Goal: Task Accomplishment & Management: Complete application form

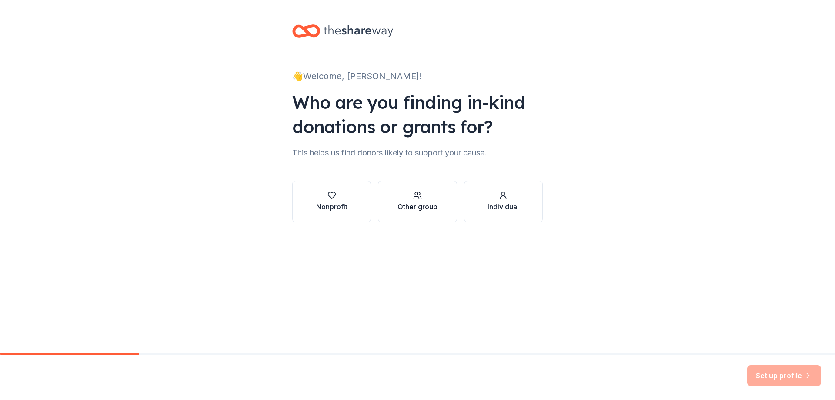
click at [422, 218] on button "Other group" at bounding box center [417, 202] width 79 height 42
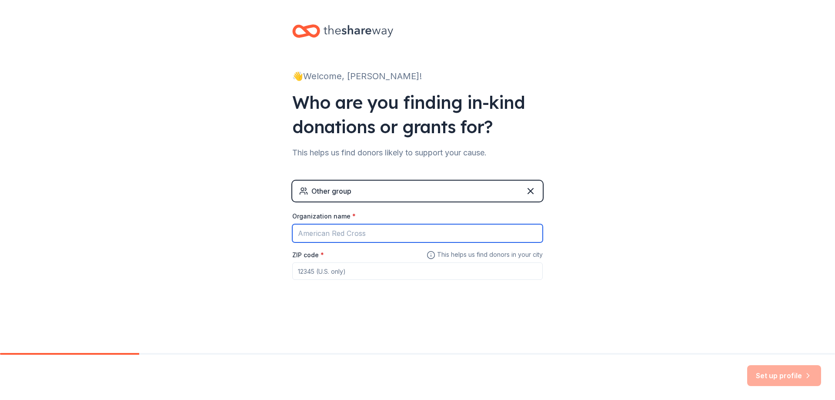
click at [366, 229] on input "Organization name *" at bounding box center [417, 233] width 251 height 18
type input "Silver Pines Academy"
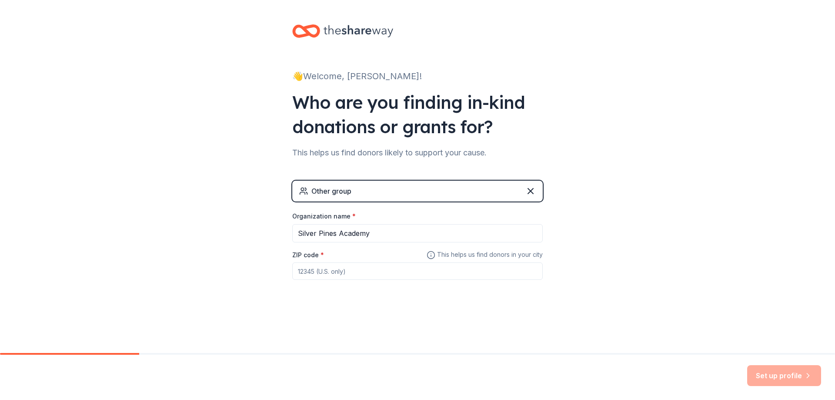
click at [408, 268] on input "ZIP code *" at bounding box center [417, 270] width 251 height 17
type input "32818"
click at [779, 376] on button "Set up profile" at bounding box center [785, 375] width 74 height 21
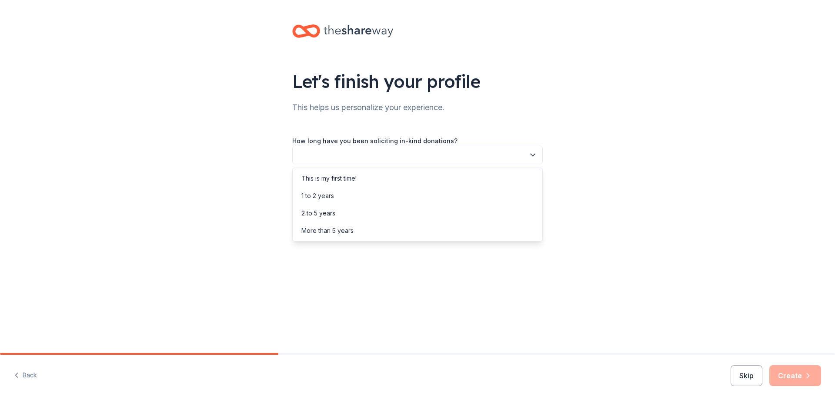
click at [408, 159] on button "button" at bounding box center [417, 155] width 251 height 18
click at [405, 176] on div "This is my first time!" at bounding box center [418, 178] width 246 height 17
click at [402, 192] on button "button" at bounding box center [417, 194] width 251 height 18
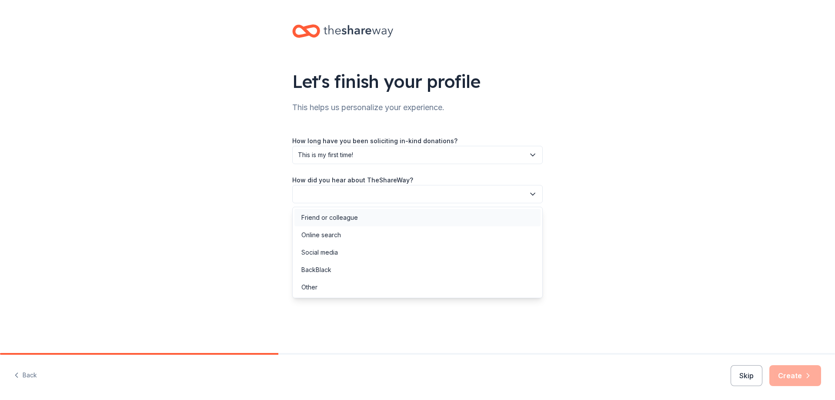
click at [389, 224] on div "Friend or colleague" at bounding box center [418, 217] width 246 height 17
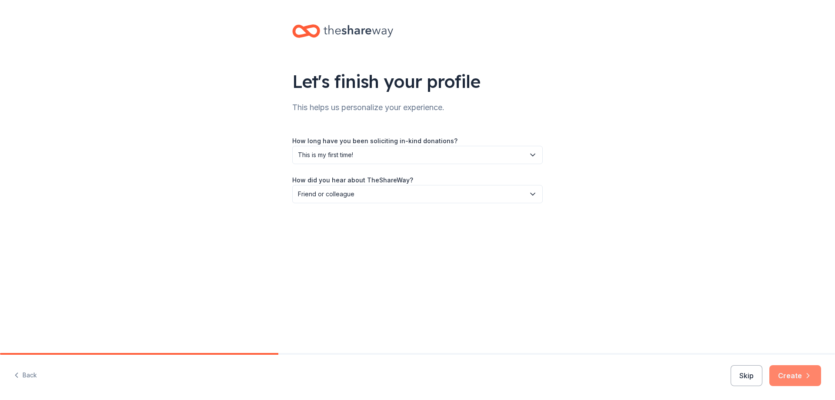
click at [789, 377] on button "Create" at bounding box center [796, 375] width 52 height 21
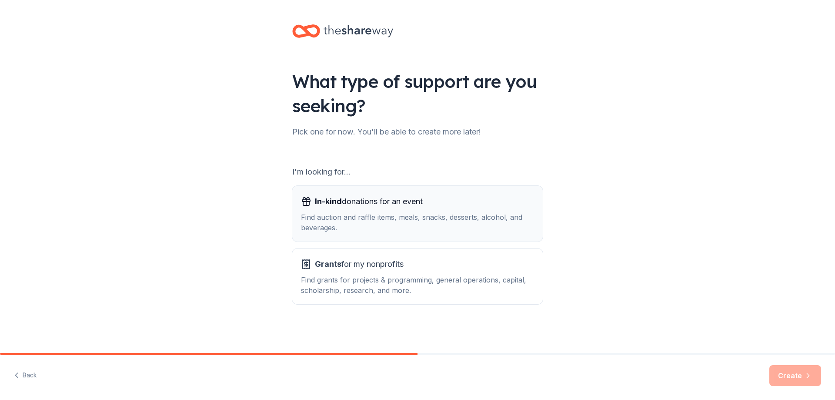
click at [388, 202] on span "In-kind donations for an event" at bounding box center [369, 202] width 108 height 14
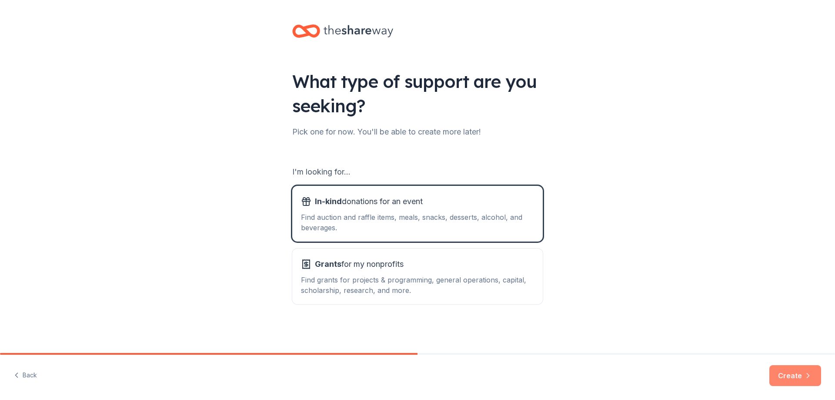
click at [788, 379] on button "Create" at bounding box center [796, 375] width 52 height 21
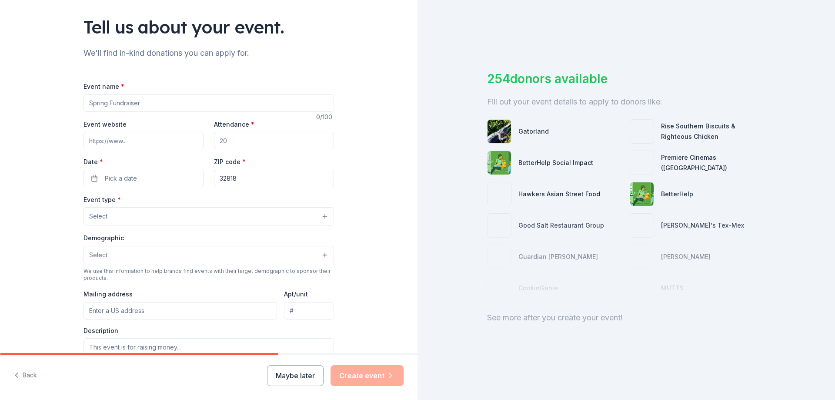
scroll to position [52, 0]
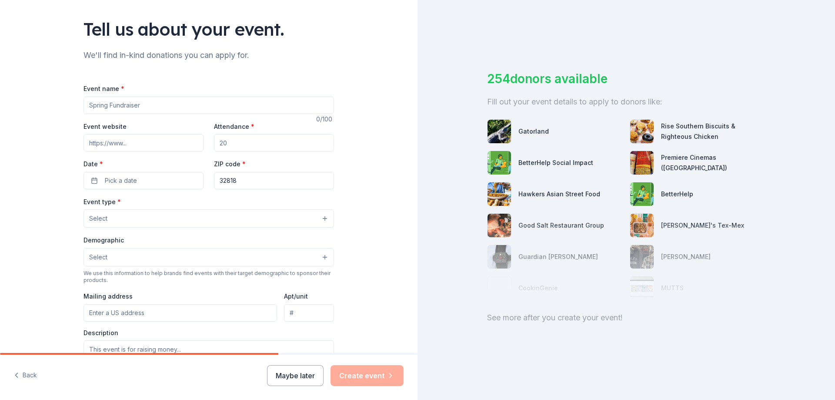
click at [131, 108] on input "Event name *" at bounding box center [209, 105] width 251 height 17
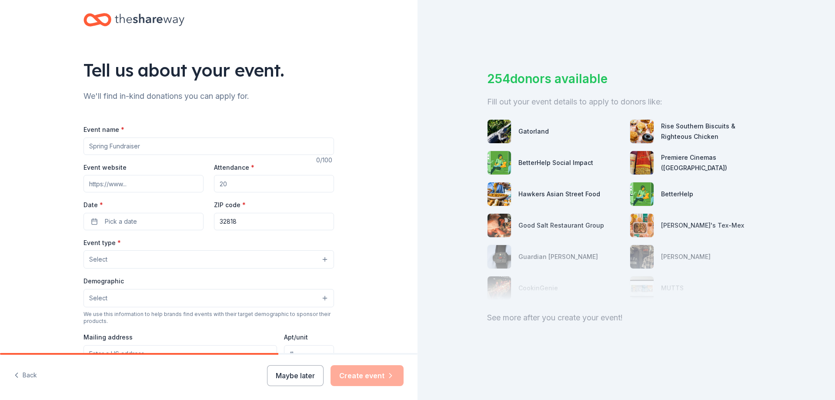
scroll to position [0, 0]
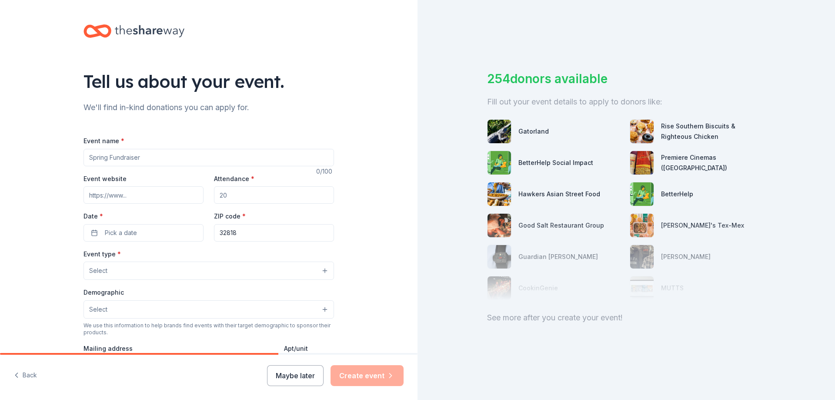
click at [99, 161] on input "Event name *" at bounding box center [209, 157] width 251 height 17
type input "Teacher Incentives"
click at [231, 196] on input "Attendance *" at bounding box center [274, 194] width 120 height 17
type input "100"
click at [92, 233] on button "Pick a date" at bounding box center [144, 232] width 120 height 17
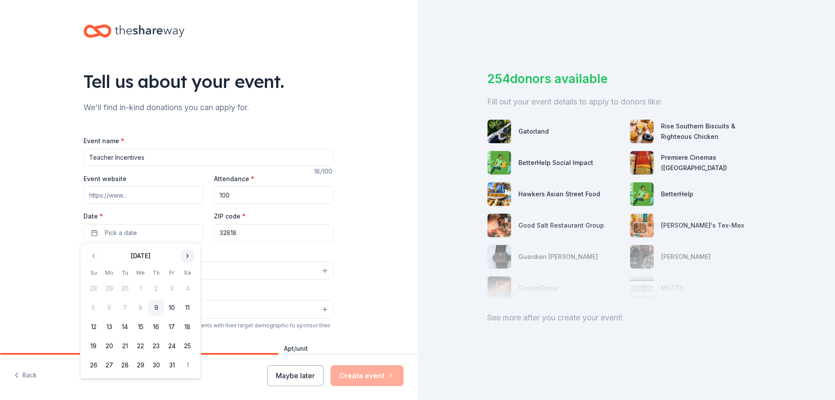
click at [185, 255] on button "Go to next month" at bounding box center [187, 256] width 12 height 12
click at [139, 329] on button "17" at bounding box center [141, 327] width 16 height 16
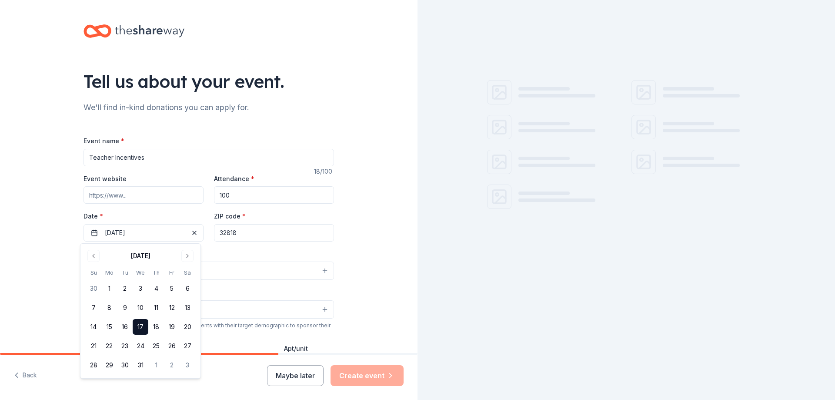
click at [359, 250] on div "Tell us about your event. We'll find in-kind donations you can apply for. Event…" at bounding box center [209, 289] width 418 height 579
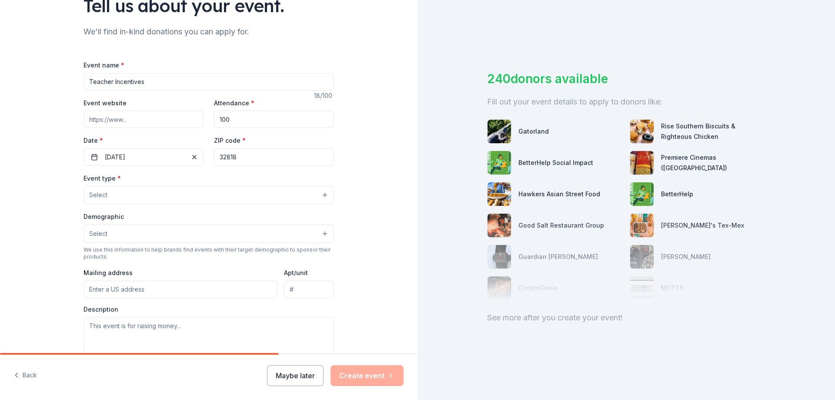
scroll to position [87, 0]
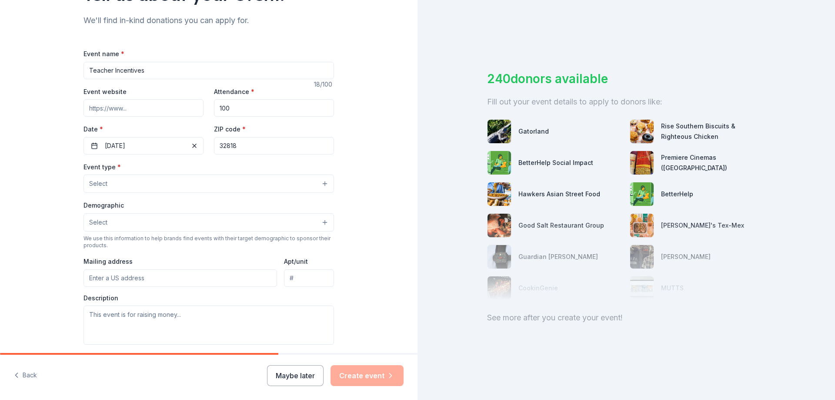
click at [228, 188] on button "Select" at bounding box center [209, 183] width 251 height 18
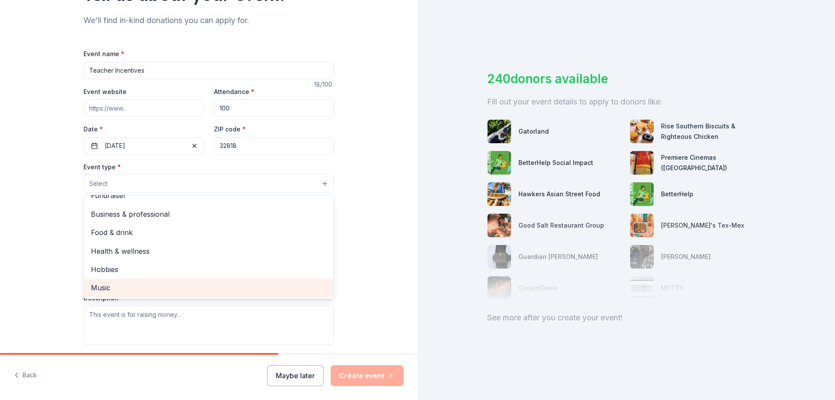
scroll to position [0, 0]
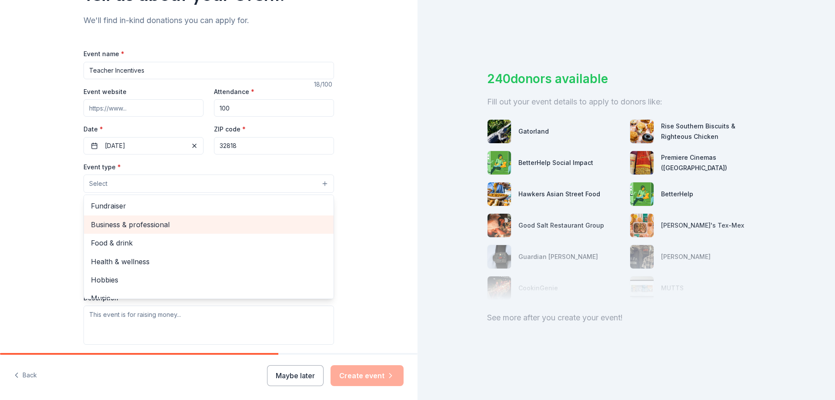
click at [249, 225] on span "Business & professional" at bounding box center [209, 224] width 236 height 11
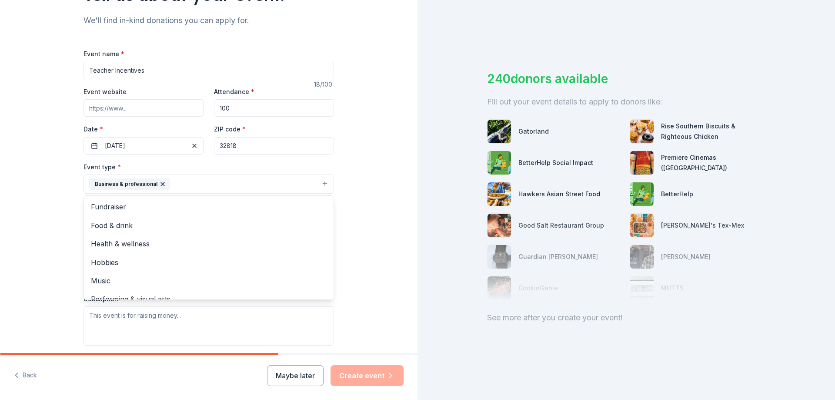
click at [366, 222] on div "Tell us about your event. We'll find in-kind donations you can apply for. Event…" at bounding box center [209, 203] width 418 height 580
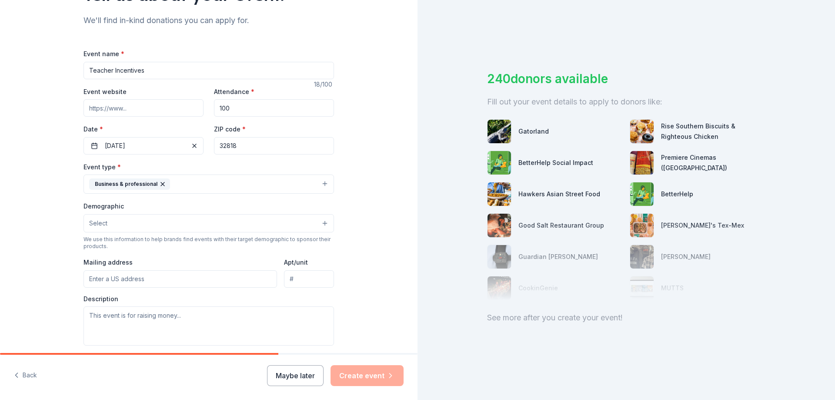
click at [232, 227] on button "Select" at bounding box center [209, 223] width 251 height 18
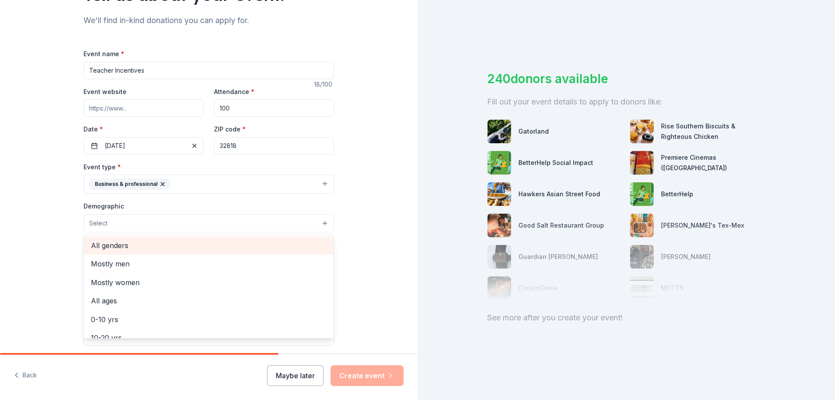
click at [231, 248] on span "All genders" at bounding box center [209, 245] width 236 height 11
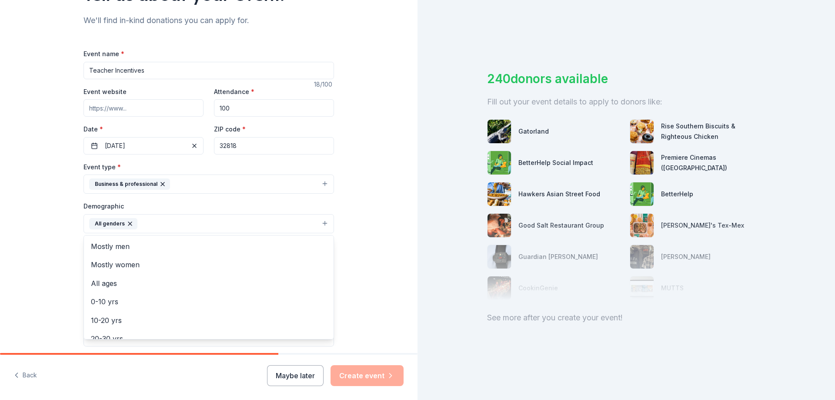
click at [364, 213] on div "Tell us about your event. We'll find in-kind donations you can apply for. Event…" at bounding box center [209, 203] width 418 height 581
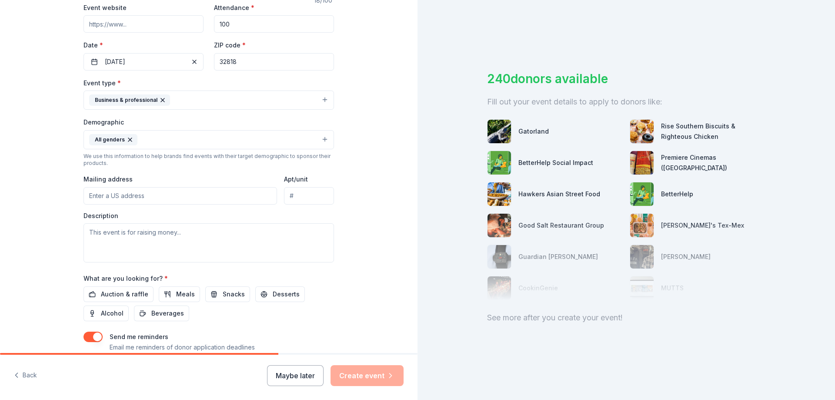
scroll to position [174, 0]
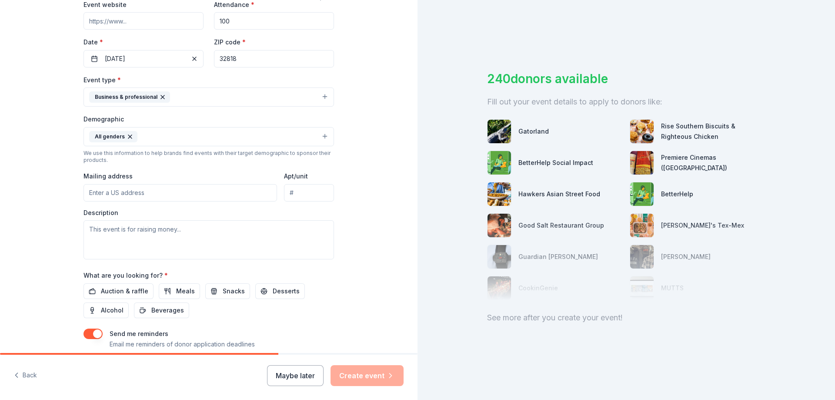
click at [185, 192] on input "Mailing address" at bounding box center [181, 192] width 194 height 17
paste input "1906 Matterhorn Dr, Orlando, FL 32818"
type input "1906 Matterhorn Drive, Orlando, FL, 32818"
click at [224, 225] on textarea at bounding box center [209, 239] width 251 height 39
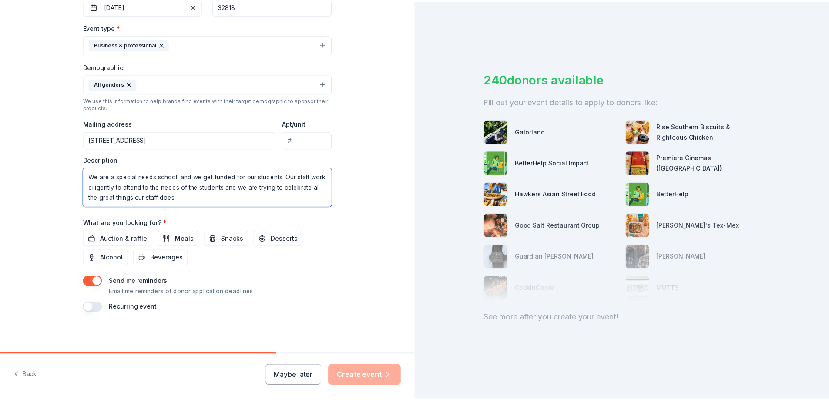
scroll to position [228, 0]
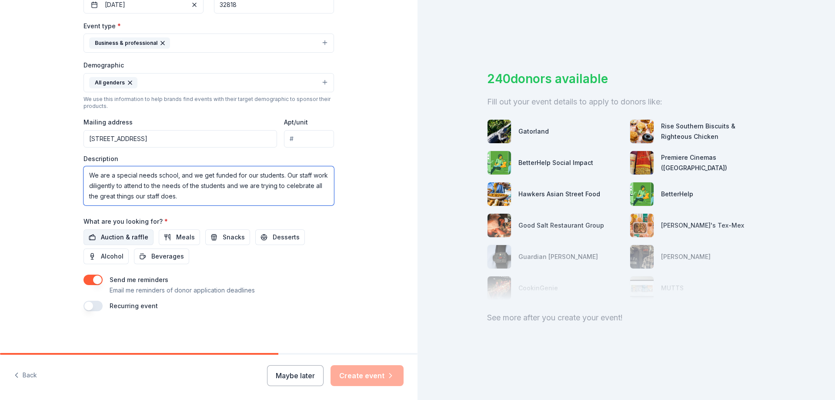
type textarea "We are a special needs school, and we get funded for our students. Our staff wo…"
click at [102, 239] on span "Auction & raffle" at bounding box center [124, 237] width 47 height 10
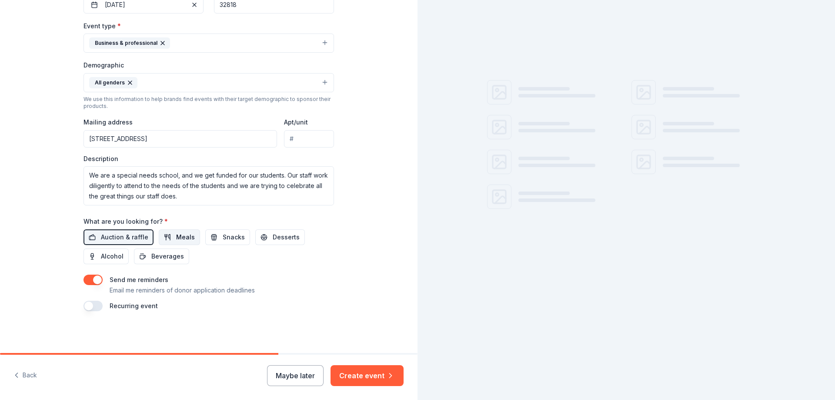
click at [176, 241] on span "Meals" at bounding box center [185, 237] width 19 height 10
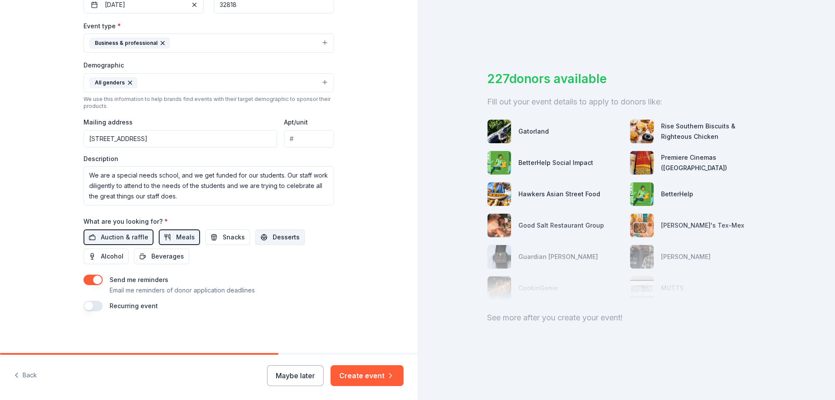
click at [275, 240] on span "Desserts" at bounding box center [286, 237] width 27 height 10
click at [367, 375] on button "Create event" at bounding box center [367, 375] width 73 height 21
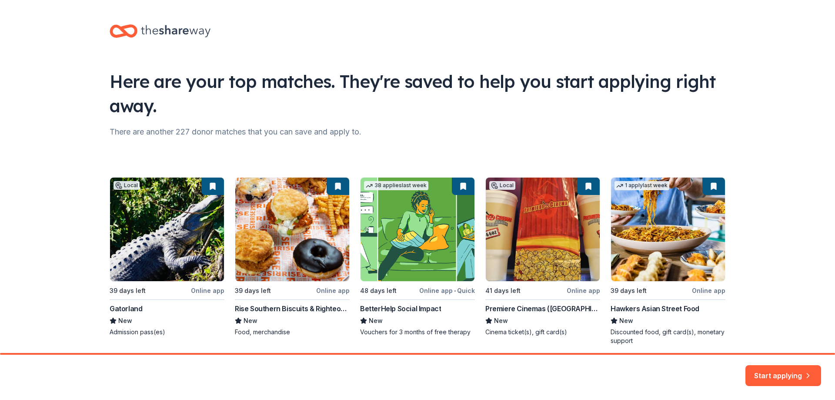
click at [772, 363] on button "Start applying" at bounding box center [784, 373] width 76 height 21
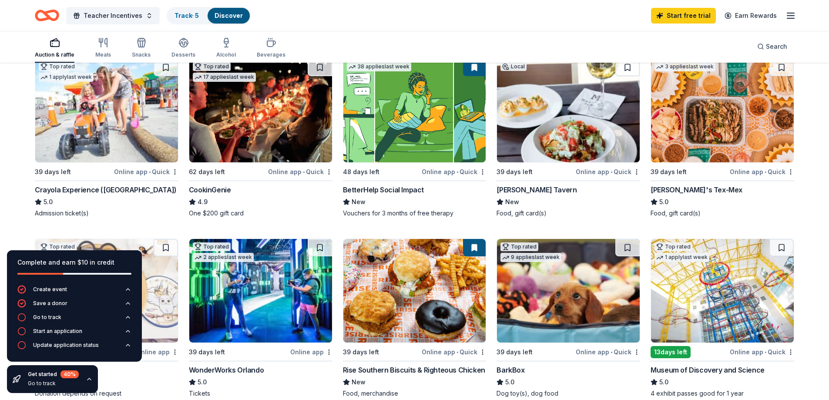
scroll to position [87, 0]
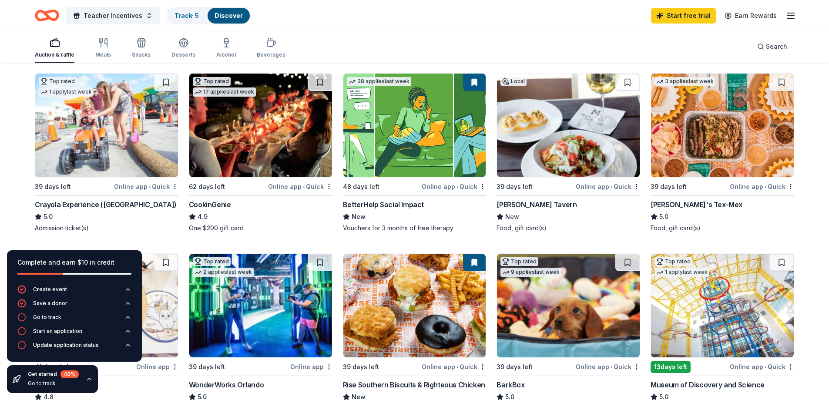
click at [263, 171] on img at bounding box center [260, 126] width 143 height 104
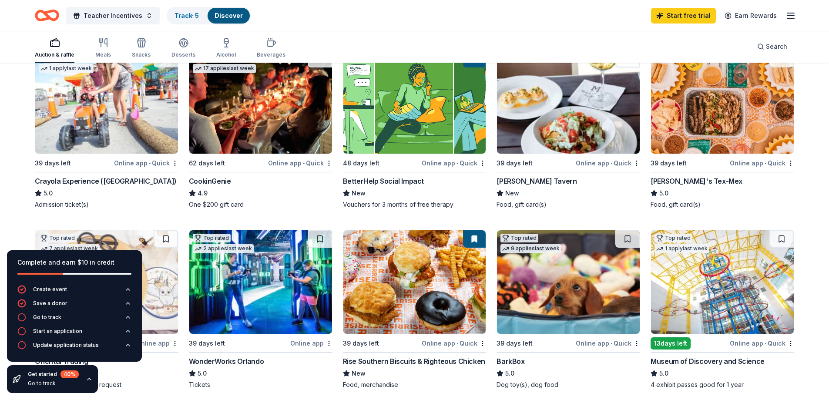
scroll to position [131, 0]
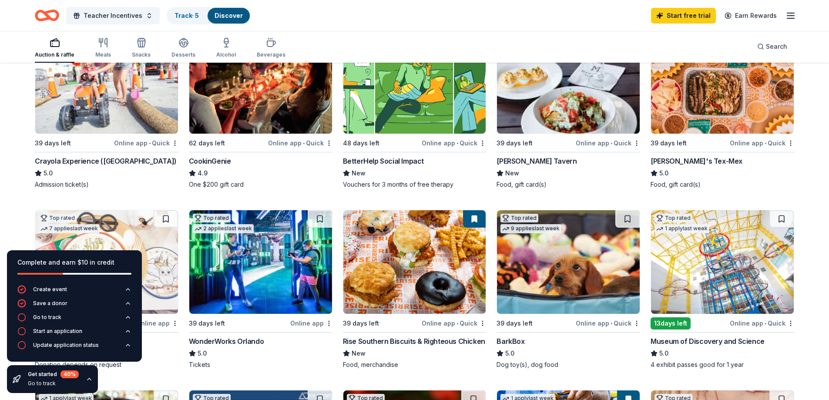
click at [743, 114] on img at bounding box center [722, 82] width 143 height 104
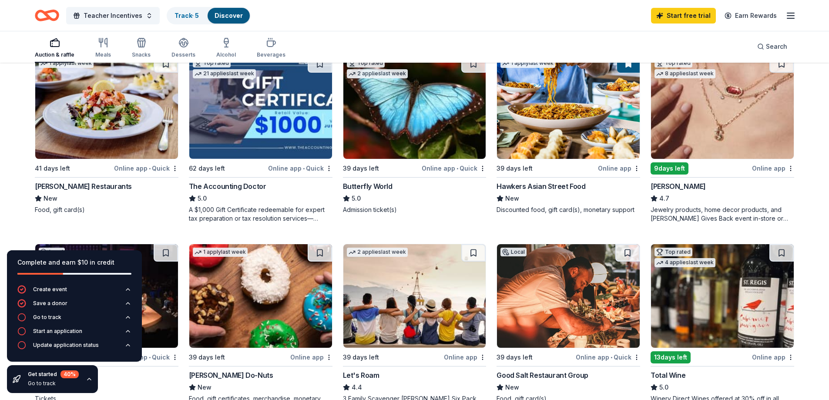
scroll to position [479, 0]
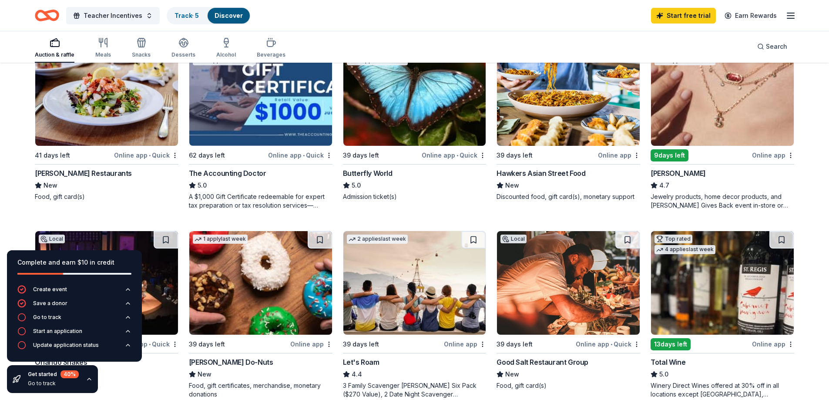
click at [533, 174] on div "Hawkers Asian Street Food" at bounding box center [540, 173] width 89 height 10
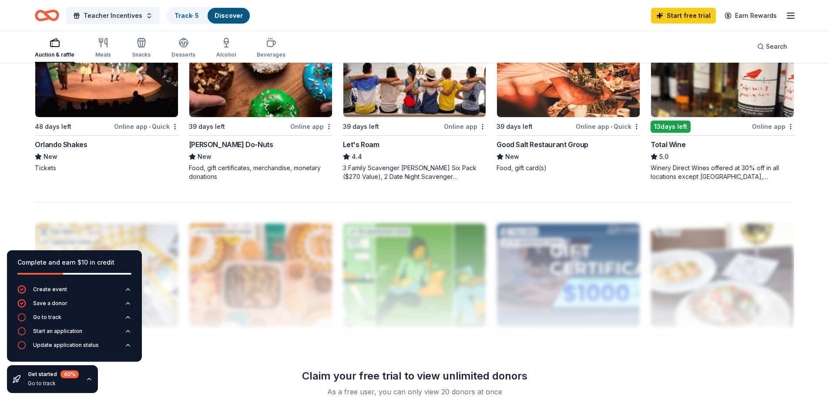
scroll to position [653, 0]
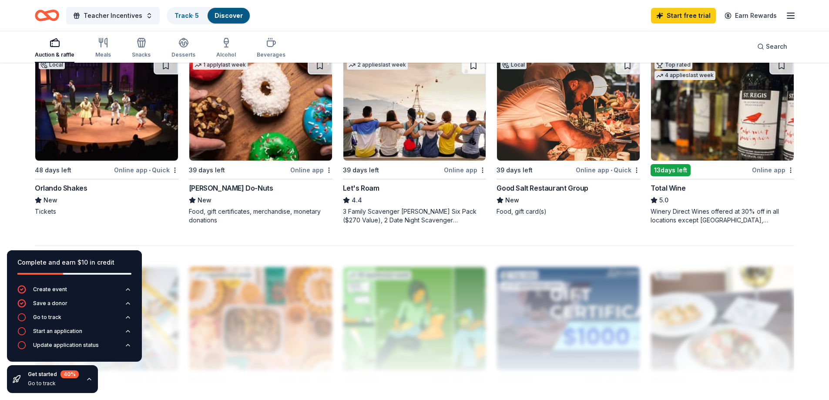
click at [138, 170] on div "Online app • Quick" at bounding box center [146, 169] width 64 height 11
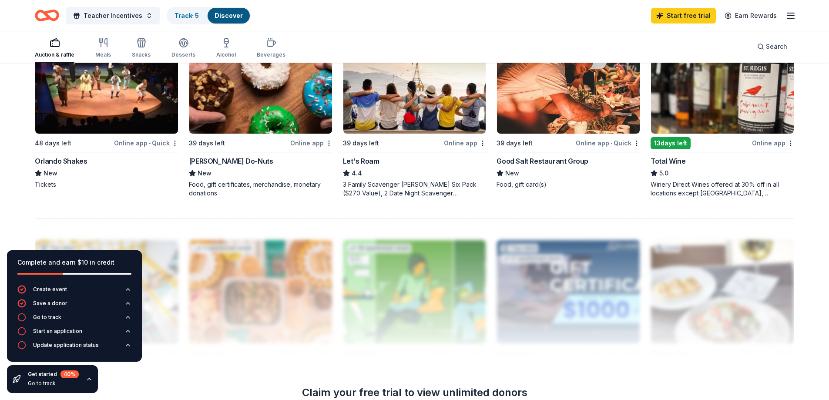
scroll to position [827, 0]
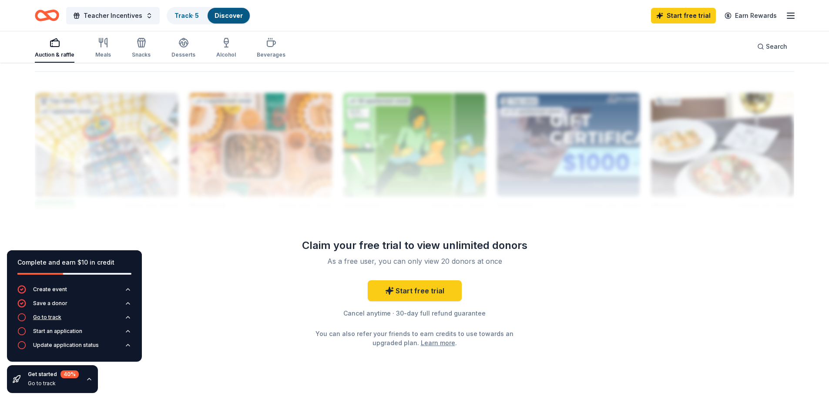
click at [45, 319] on div "Go to track" at bounding box center [47, 317] width 28 height 7
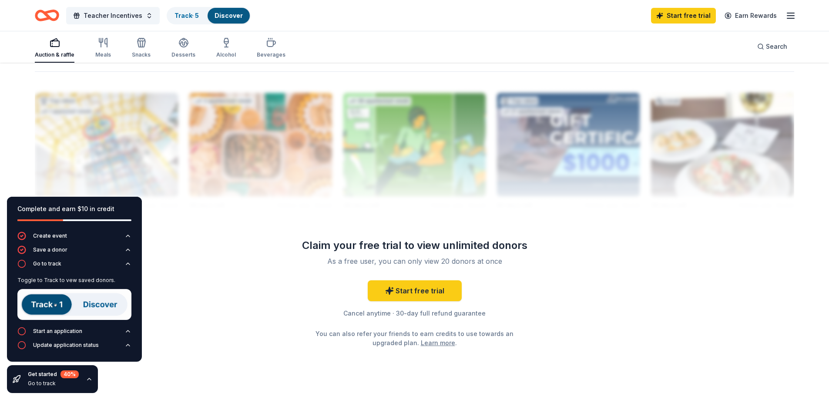
click at [51, 311] on img at bounding box center [74, 304] width 114 height 31
click at [48, 303] on img at bounding box center [74, 304] width 114 height 31
click at [101, 299] on img at bounding box center [74, 304] width 114 height 31
click at [45, 266] on div "Go to track" at bounding box center [47, 263] width 28 height 7
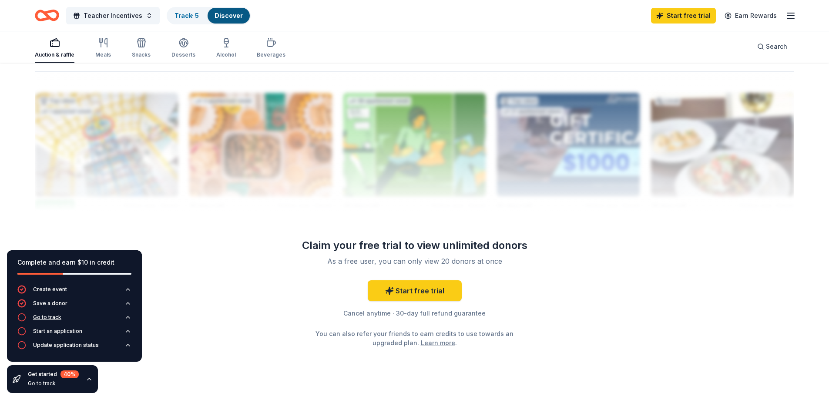
click at [49, 319] on div "Go to track" at bounding box center [47, 317] width 28 height 7
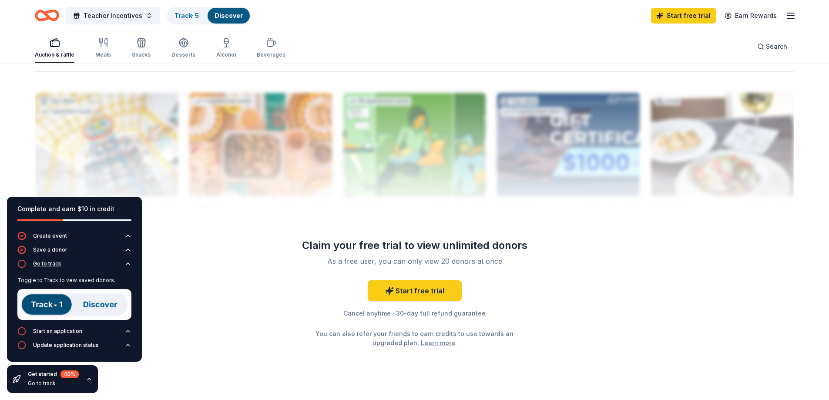
click at [126, 263] on icon "button" at bounding box center [127, 263] width 7 height 7
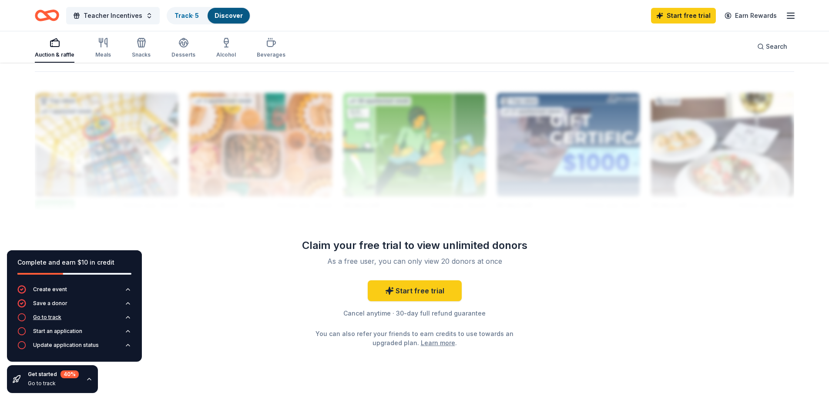
click at [130, 318] on icon "button" at bounding box center [127, 317] width 7 height 7
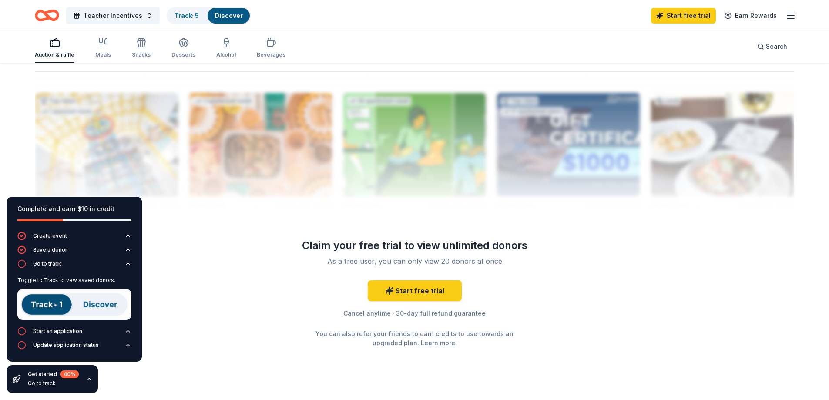
click at [60, 305] on img at bounding box center [74, 304] width 114 height 31
click at [180, 13] on link "Track · 5" at bounding box center [186, 15] width 24 height 7
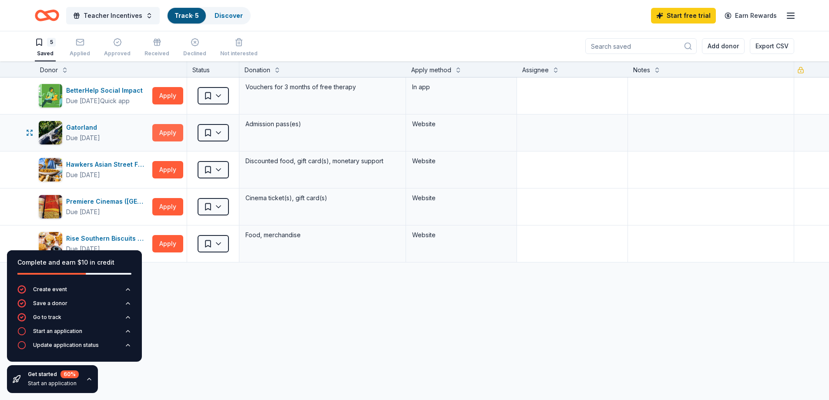
click at [168, 130] on button "Apply" at bounding box center [167, 132] width 31 height 17
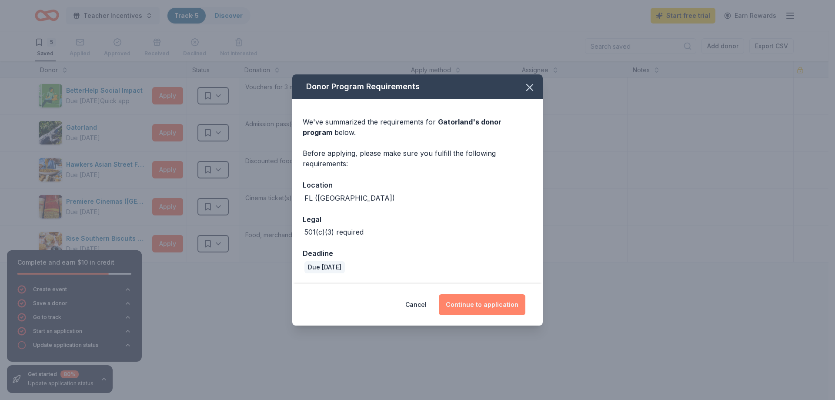
click at [497, 303] on button "Continue to application" at bounding box center [482, 304] width 87 height 21
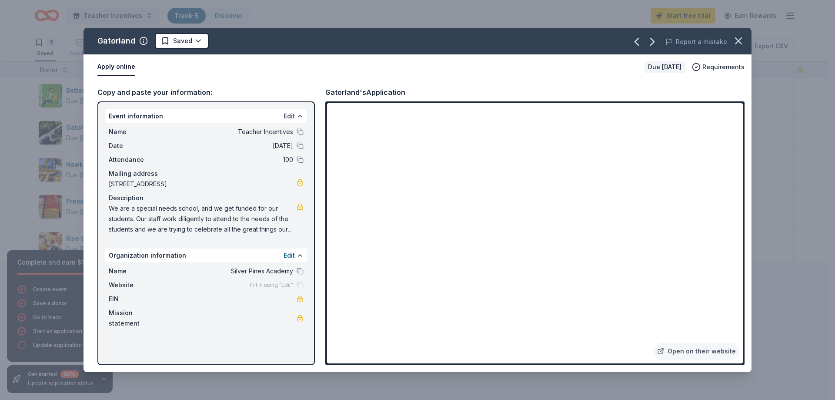
click at [289, 115] on button "Edit" at bounding box center [289, 116] width 11 height 10
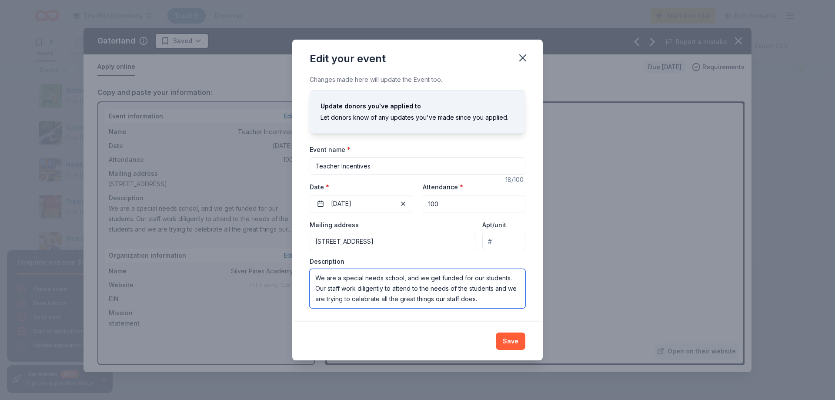
click at [393, 287] on textarea "We are a special needs school, and we get funded for our students. Our staff wo…" at bounding box center [418, 288] width 216 height 39
click at [522, 60] on icon "button" at bounding box center [523, 58] width 12 height 12
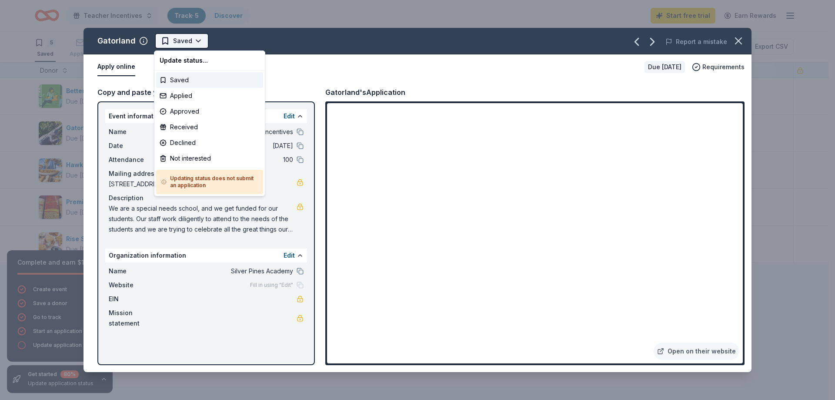
click at [196, 40] on html "Teacher Incentives Track · 5 Discover Start free trial Earn Rewards 5 Saved App…" at bounding box center [417, 200] width 835 height 400
click at [204, 104] on div "Approved" at bounding box center [209, 112] width 107 height 16
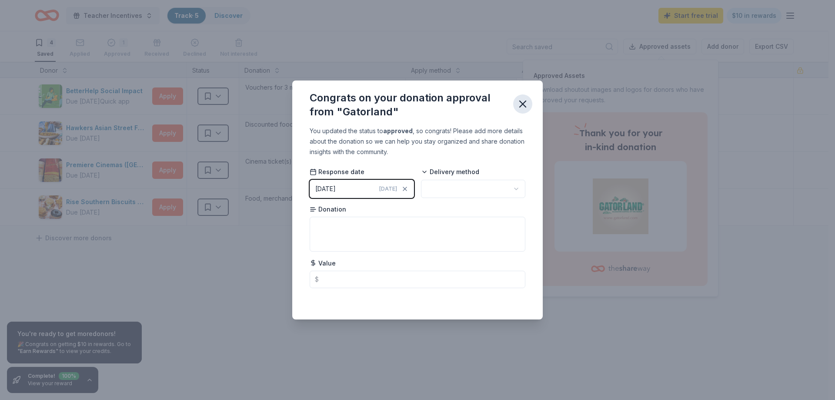
click at [528, 105] on icon "button" at bounding box center [523, 104] width 12 height 12
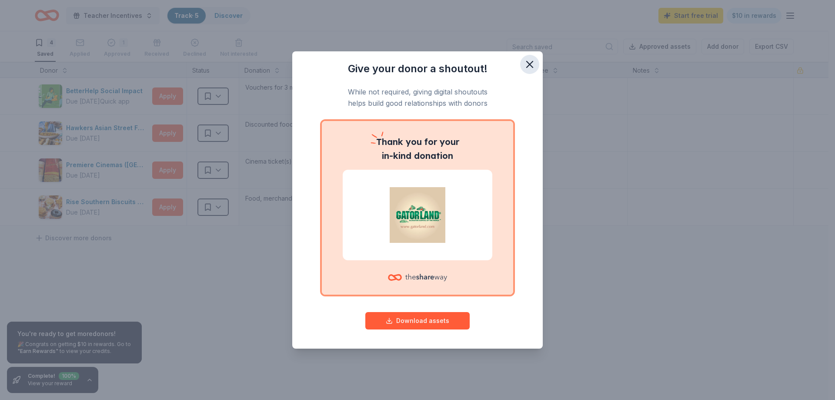
click at [532, 68] on icon "button" at bounding box center [530, 64] width 12 height 12
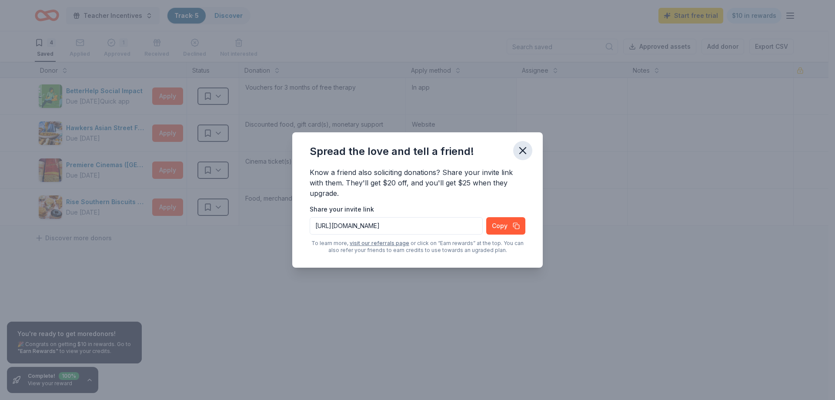
click at [520, 149] on icon "button" at bounding box center [523, 150] width 12 height 12
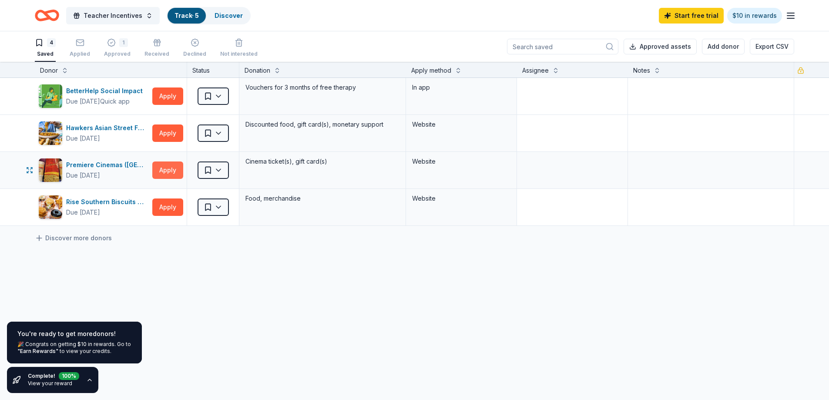
click at [162, 168] on button "Apply" at bounding box center [167, 169] width 31 height 17
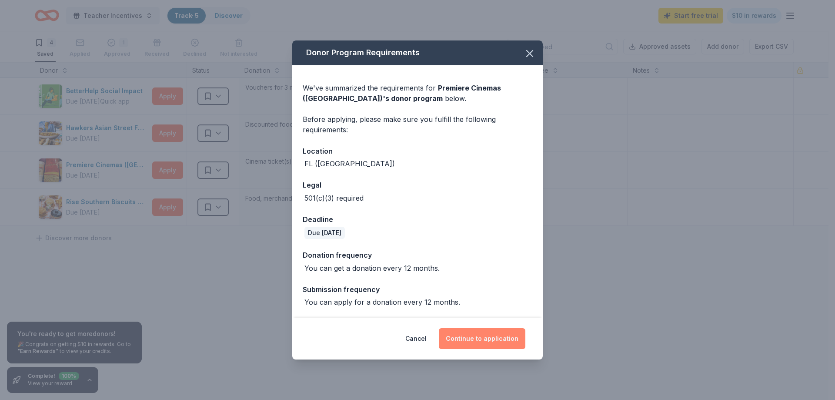
click at [470, 339] on button "Continue to application" at bounding box center [482, 338] width 87 height 21
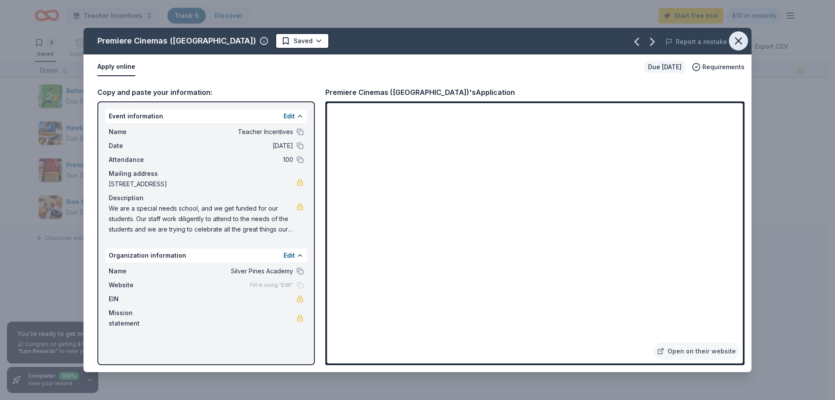
click at [736, 37] on icon "button" at bounding box center [739, 41] width 12 height 12
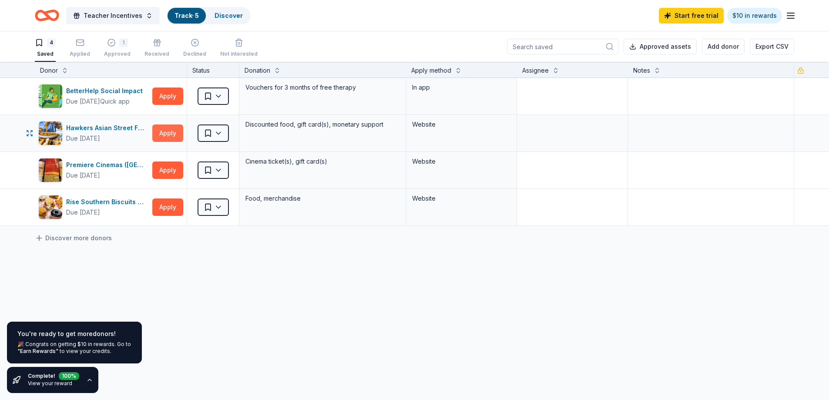
click at [166, 131] on button "Apply" at bounding box center [167, 132] width 31 height 17
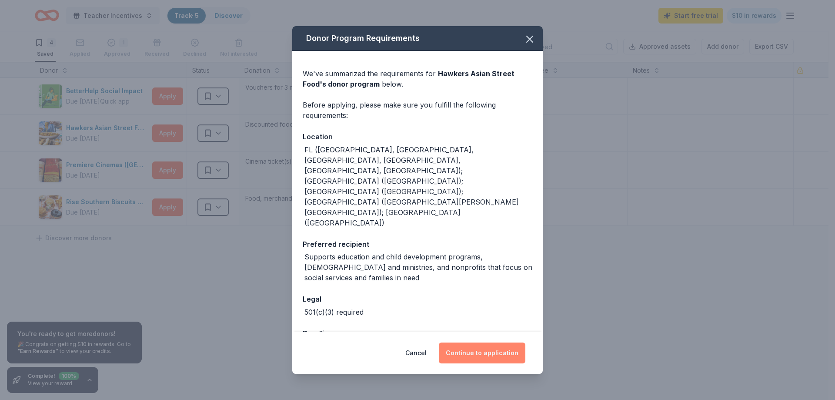
click at [515, 342] on button "Continue to application" at bounding box center [482, 352] width 87 height 21
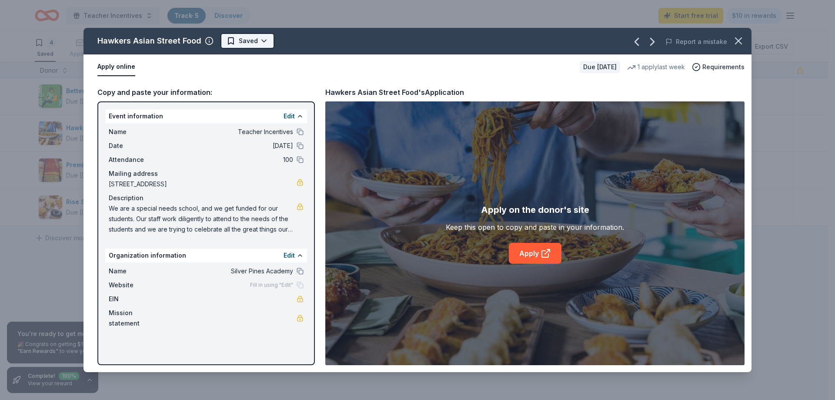
click at [247, 39] on html "Teacher Incentives Track · 5 Discover Start free trial $10 in rewards 4 Saved A…" at bounding box center [417, 200] width 835 height 400
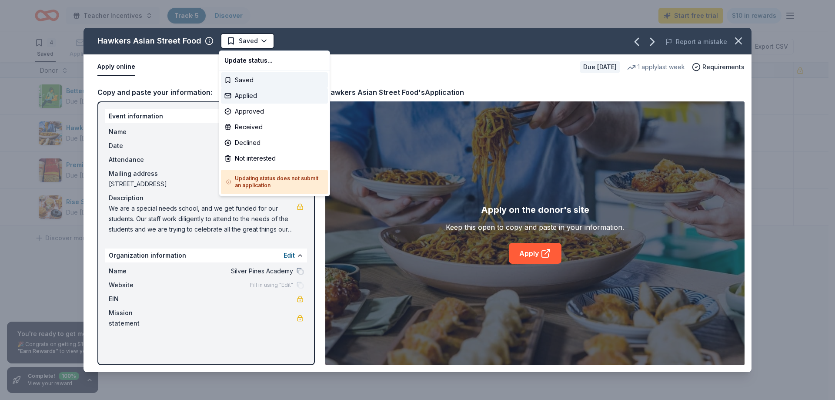
click at [242, 94] on div "Applied" at bounding box center [274, 96] width 107 height 16
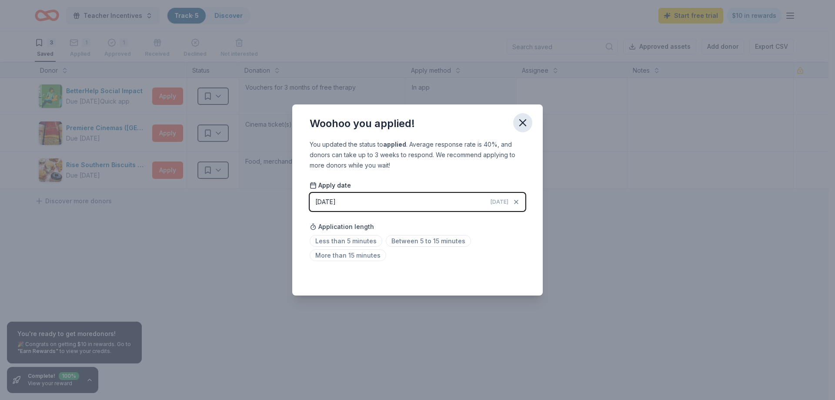
click at [522, 120] on icon "button" at bounding box center [523, 123] width 12 height 12
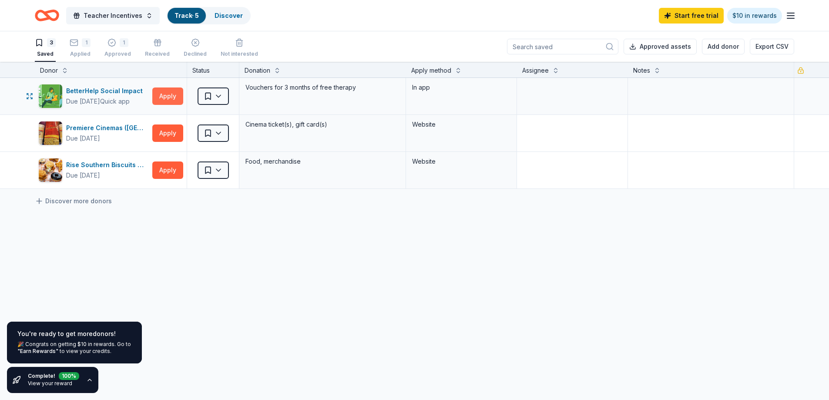
click at [171, 101] on button "Apply" at bounding box center [167, 95] width 31 height 17
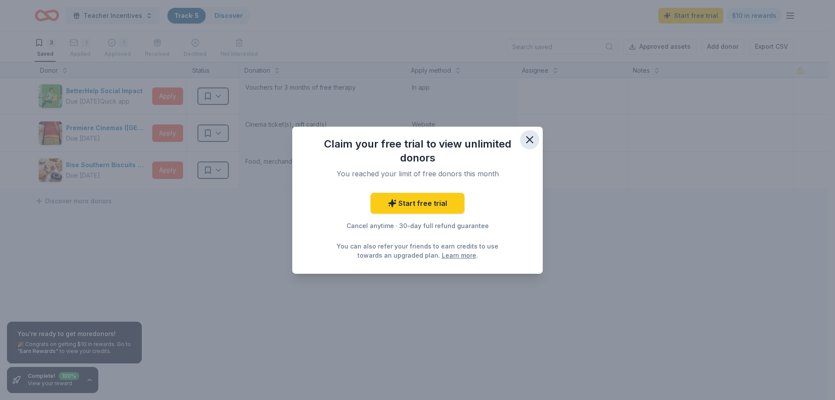
click at [534, 140] on icon "button" at bounding box center [530, 140] width 12 height 12
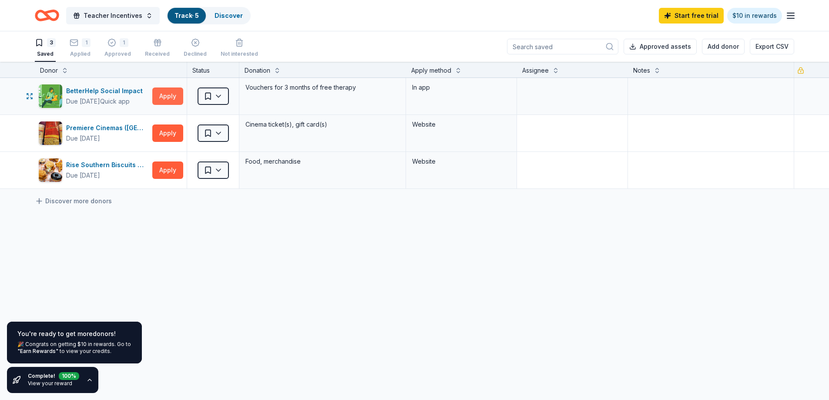
click at [166, 97] on button "Apply" at bounding box center [167, 95] width 31 height 17
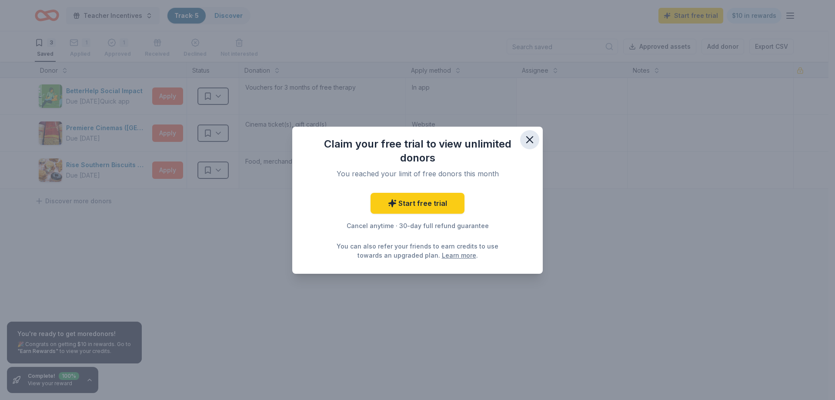
click at [528, 141] on icon "button" at bounding box center [530, 140] width 6 height 6
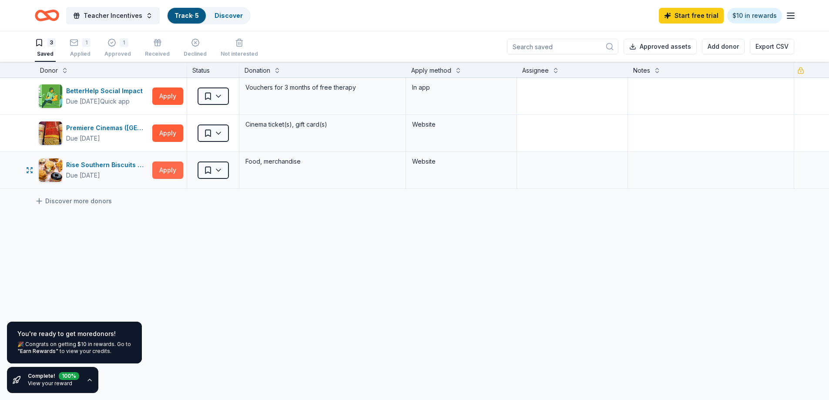
click at [164, 168] on button "Apply" at bounding box center [167, 169] width 31 height 17
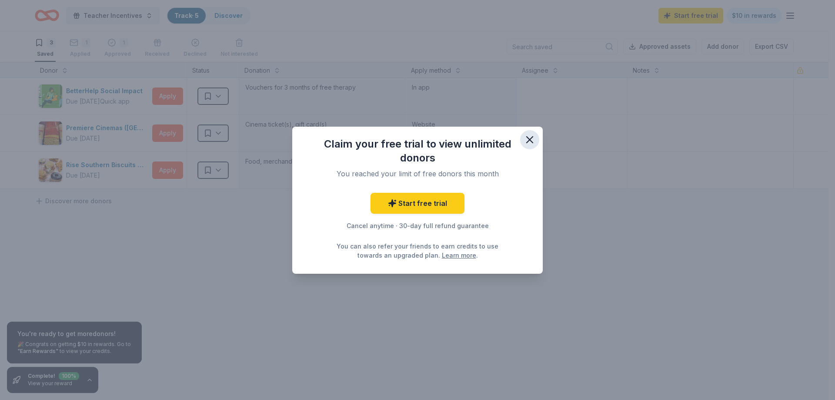
click at [530, 138] on icon "button" at bounding box center [530, 140] width 12 height 12
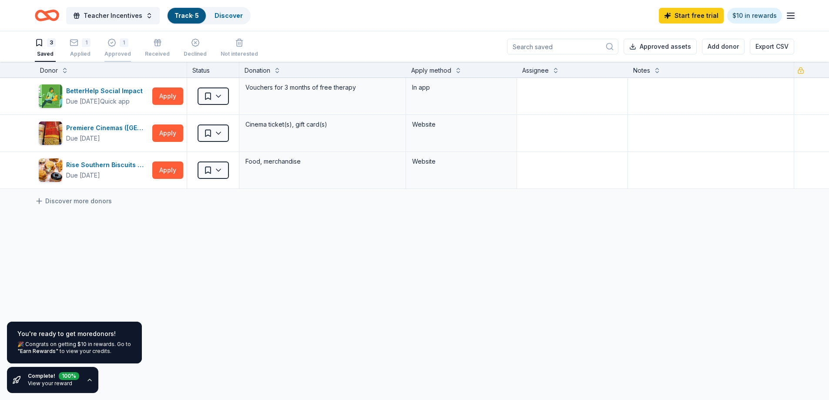
click at [120, 54] on div "Approved" at bounding box center [117, 53] width 27 height 7
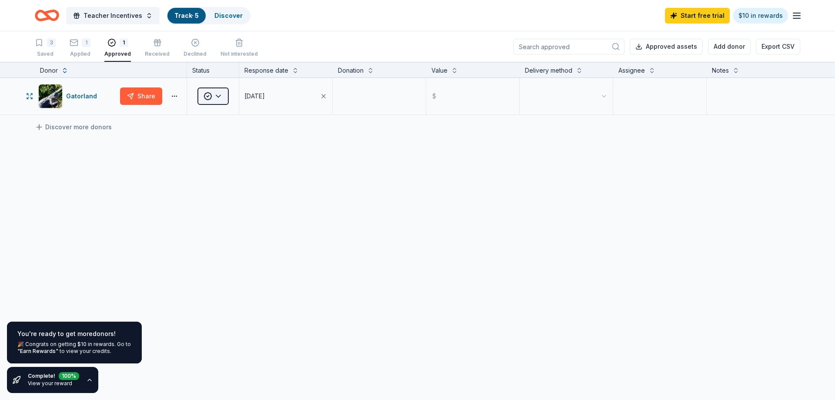
click at [221, 101] on html "Teacher Incentives Track · 5 Discover Start free trial $10 in rewards 3 Saved 1…" at bounding box center [417, 200] width 835 height 400
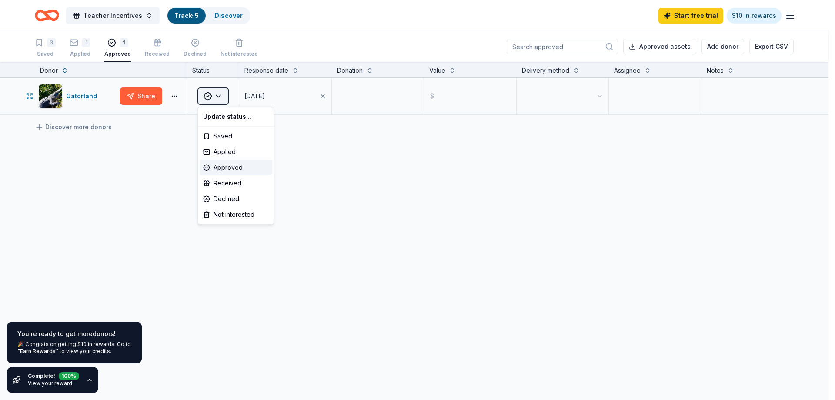
click at [221, 101] on html "Teacher Incentives Track · 5 Discover Start free trial $10 in rewards 3 Saved 1…" at bounding box center [417, 200] width 835 height 400
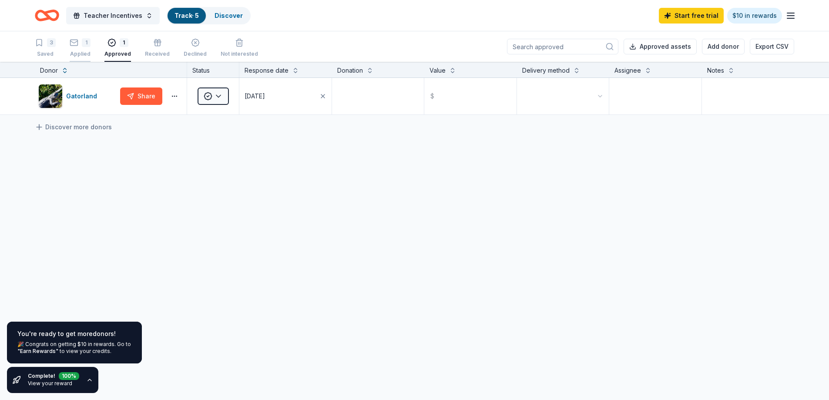
click at [75, 50] on div "1 Applied" at bounding box center [80, 47] width 21 height 19
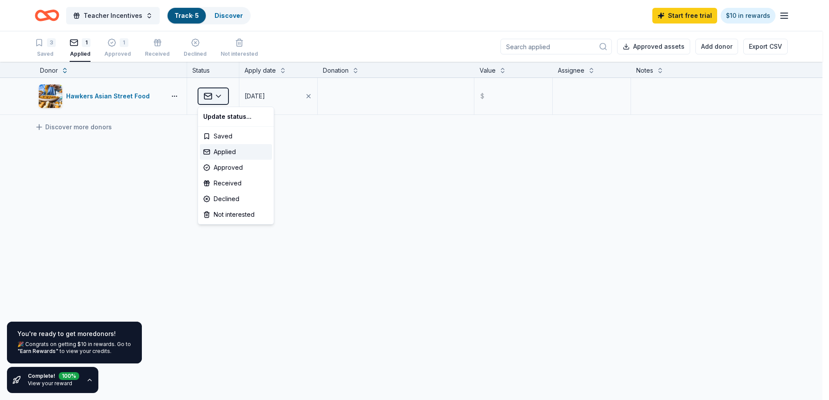
click at [225, 95] on html "Teacher Incentives Track · 5 Discover Start free trial $10 in rewards 3 Saved 1…" at bounding box center [414, 200] width 829 height 400
drag, startPoint x: 230, startPoint y: 165, endPoint x: 231, endPoint y: 161, distance: 4.4
click at [231, 162] on div "Approved" at bounding box center [236, 168] width 72 height 16
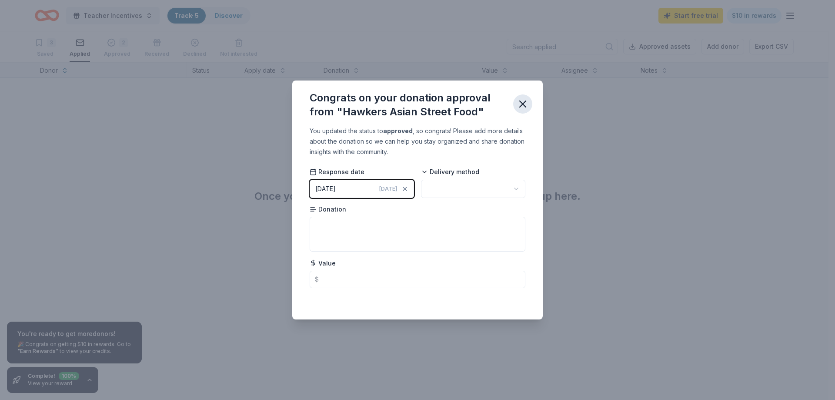
click at [523, 105] on icon "button" at bounding box center [523, 104] width 12 height 12
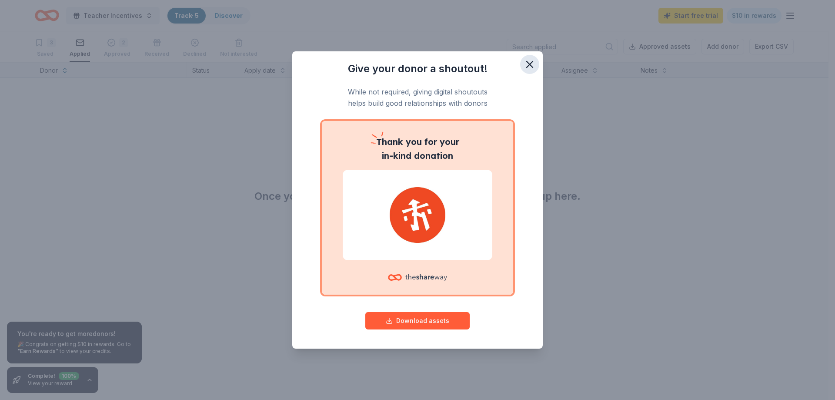
click at [531, 68] on icon "button" at bounding box center [530, 64] width 12 height 12
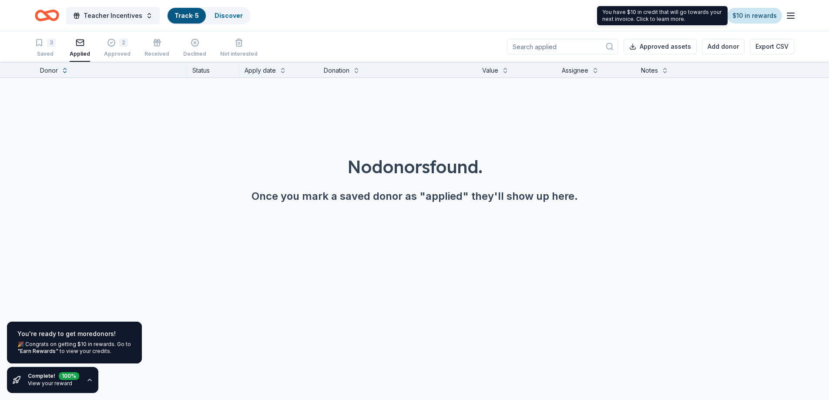
click at [751, 17] on link "$10 in rewards" at bounding box center [754, 16] width 55 height 16
click at [749, 18] on link "$10 in rewards" at bounding box center [754, 16] width 55 height 16
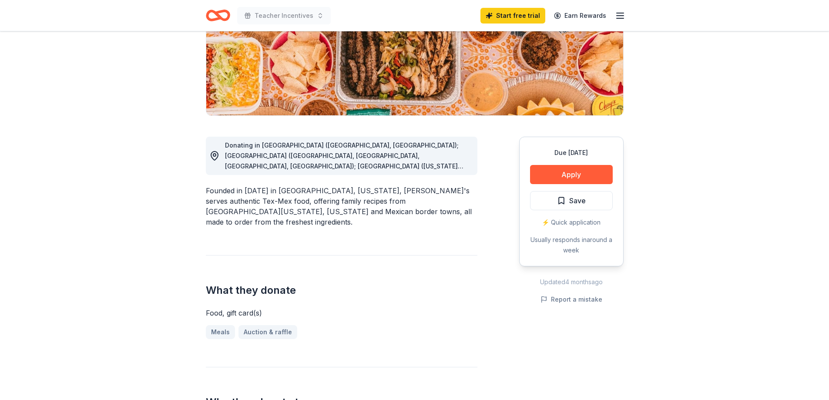
scroll to position [131, 0]
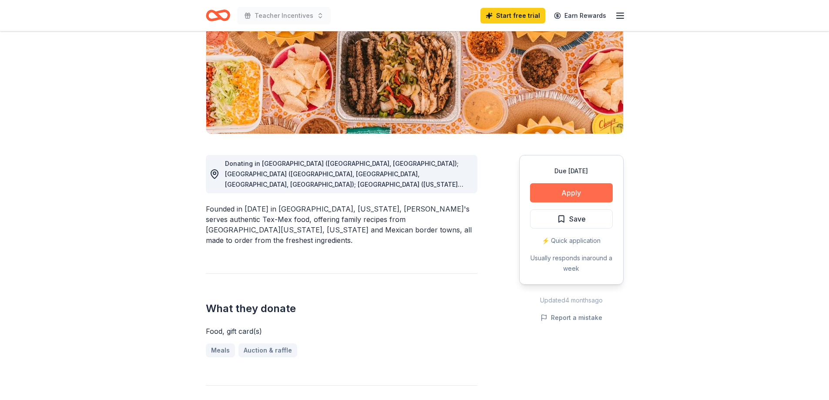
click at [572, 194] on button "Apply" at bounding box center [571, 192] width 83 height 19
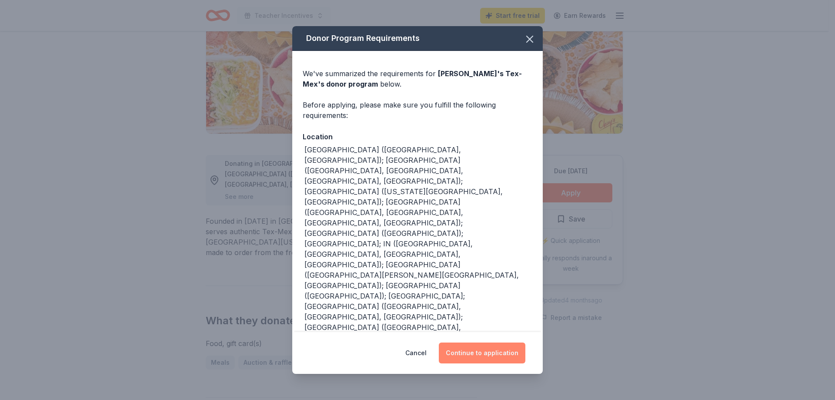
click at [485, 342] on button "Continue to application" at bounding box center [482, 352] width 87 height 21
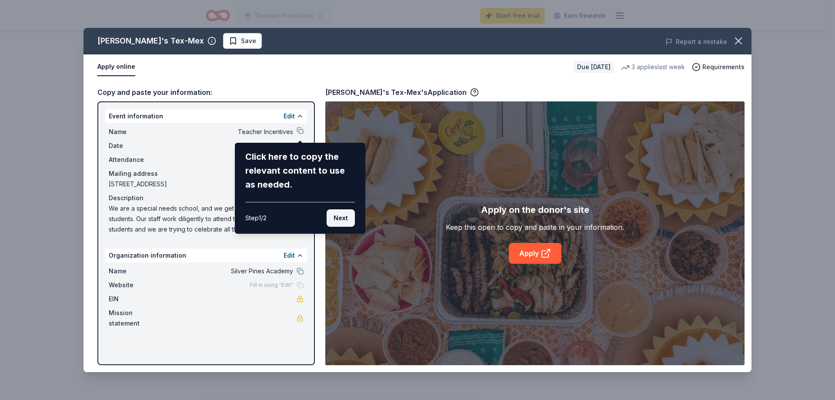
click at [337, 217] on button "Next" at bounding box center [341, 217] width 28 height 17
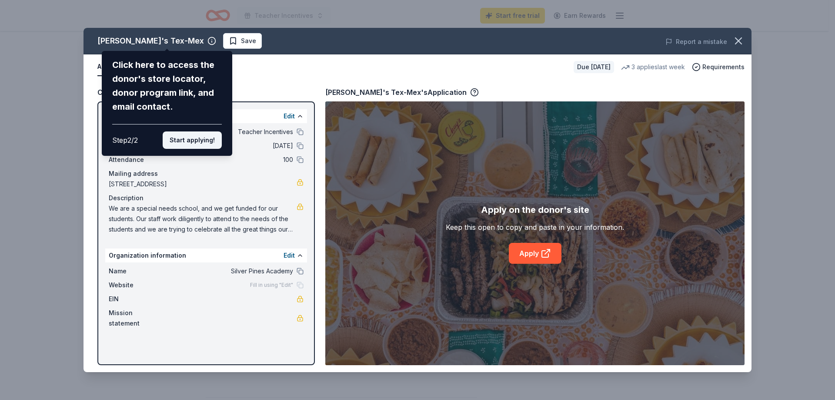
click at [190, 138] on button "Start applying!" at bounding box center [192, 139] width 59 height 17
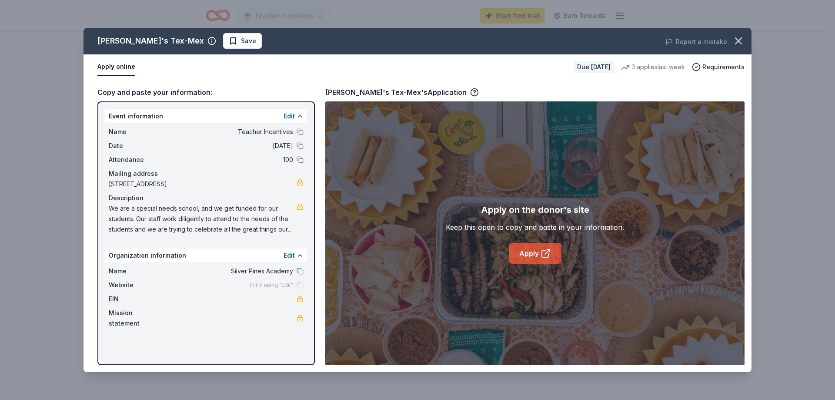
click at [535, 255] on link "Apply" at bounding box center [535, 253] width 53 height 21
click at [110, 67] on button "Apply online" at bounding box center [116, 67] width 38 height 18
click at [713, 67] on span "Requirements" at bounding box center [724, 67] width 42 height 10
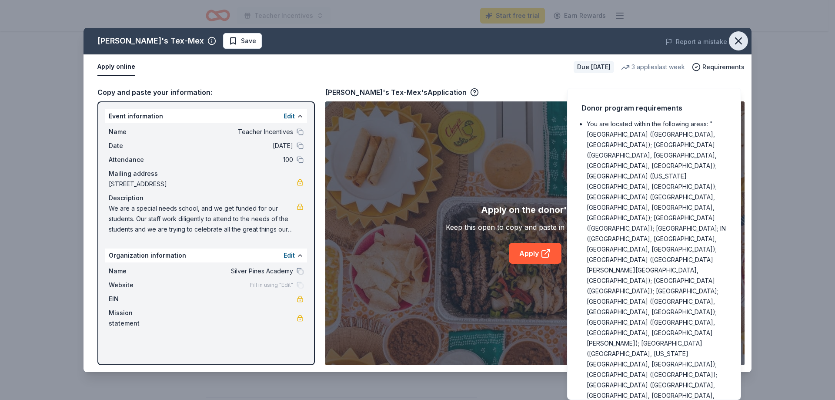
click at [738, 38] on icon "button" at bounding box center [739, 41] width 12 height 12
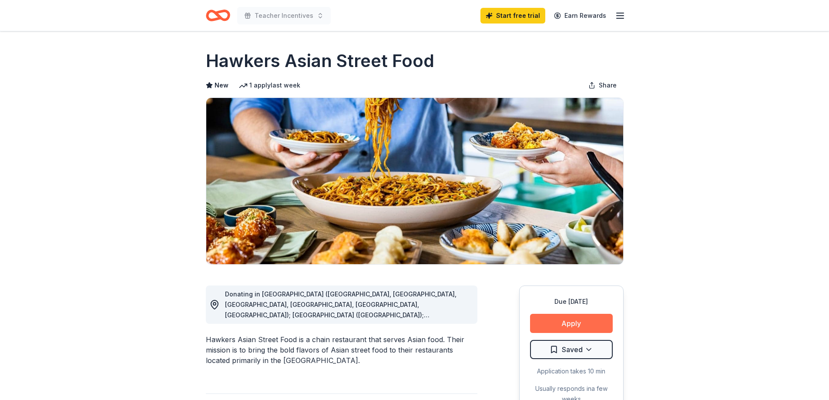
click at [574, 325] on button "Apply" at bounding box center [571, 323] width 83 height 19
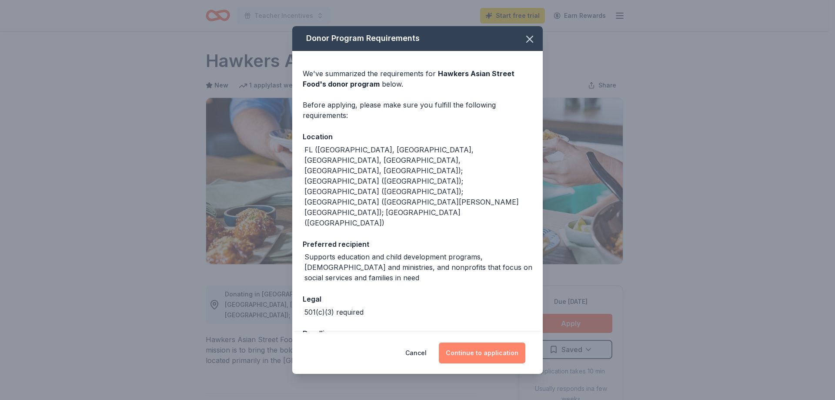
click at [493, 343] on button "Continue to application" at bounding box center [482, 352] width 87 height 21
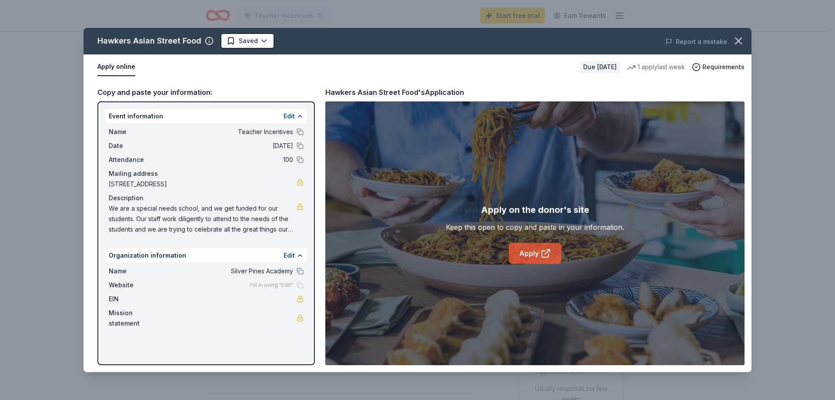
click at [543, 254] on icon at bounding box center [546, 253] width 10 height 10
drag, startPoint x: 233, startPoint y: 181, endPoint x: 168, endPoint y: 183, distance: 64.9
click at [168, 183] on span "[STREET_ADDRESS]" at bounding box center [203, 184] width 188 height 10
click at [300, 181] on link at bounding box center [300, 182] width 7 height 7
click at [157, 210] on span "We are a special needs school, and we get funded for our students. Our staff wo…" at bounding box center [203, 218] width 188 height 31
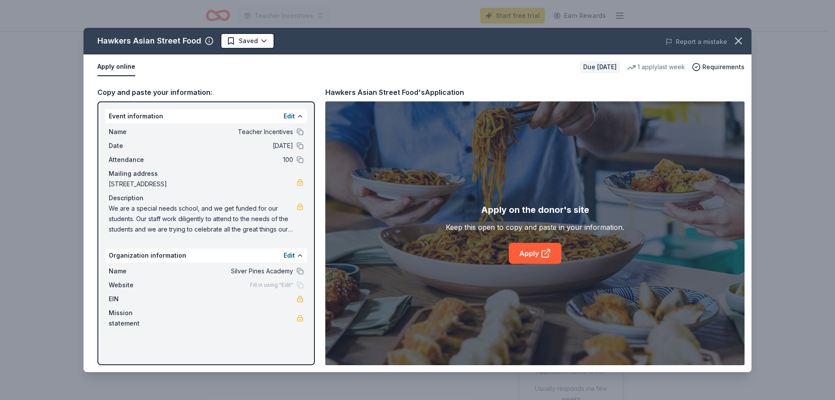
drag, startPoint x: 110, startPoint y: 208, endPoint x: 163, endPoint y: 211, distance: 53.2
click at [163, 211] on span "We are a special needs school, and we get funded for our students. Our staff wo…" at bounding box center [203, 218] width 188 height 31
click at [288, 117] on button "Edit" at bounding box center [289, 116] width 11 height 10
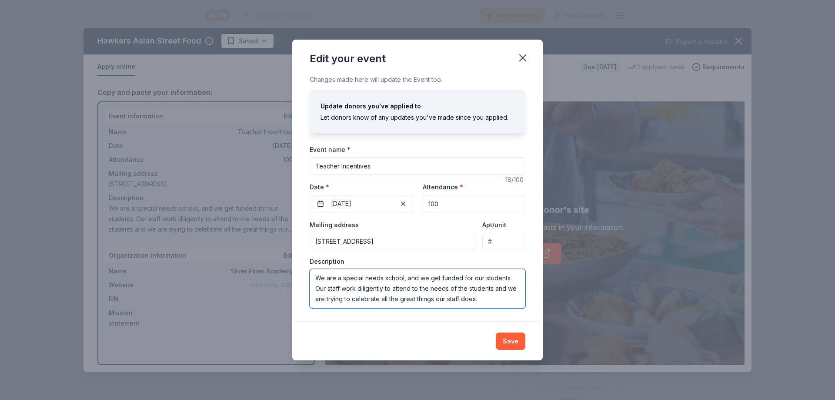
drag, startPoint x: 483, startPoint y: 302, endPoint x: 310, endPoint y: 277, distance: 175.5
click at [310, 277] on textarea "We are a special needs school, and we get funded for our students. Our staff wo…" at bounding box center [418, 288] width 216 height 39
click at [524, 57] on icon "button" at bounding box center [523, 58] width 6 height 6
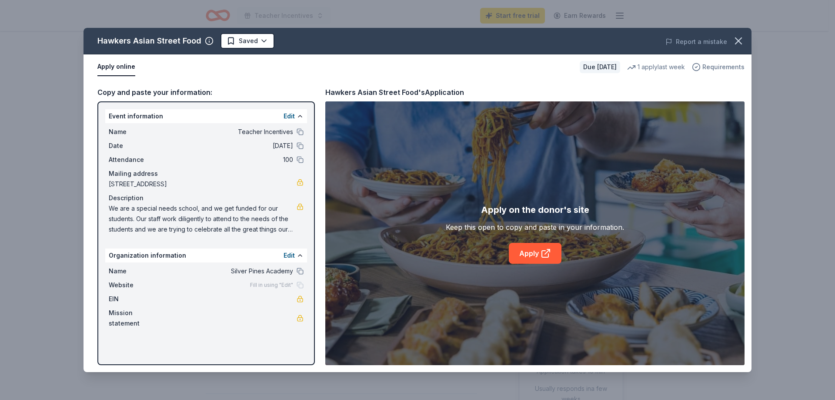
click at [711, 68] on span "Requirements" at bounding box center [724, 67] width 42 height 10
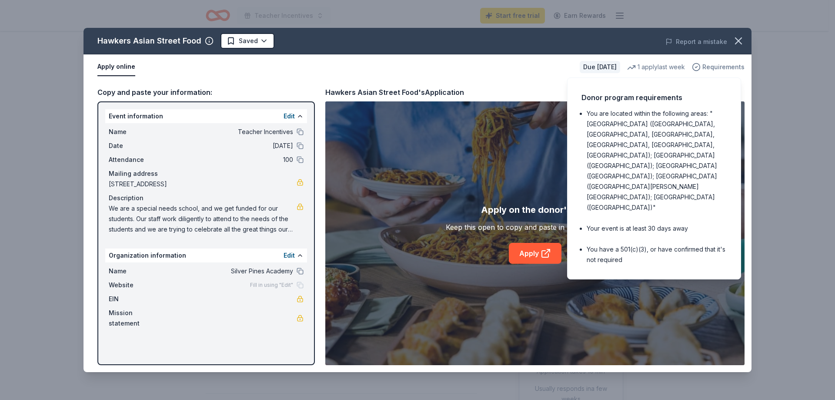
click at [711, 68] on span "Requirements" at bounding box center [724, 67] width 42 height 10
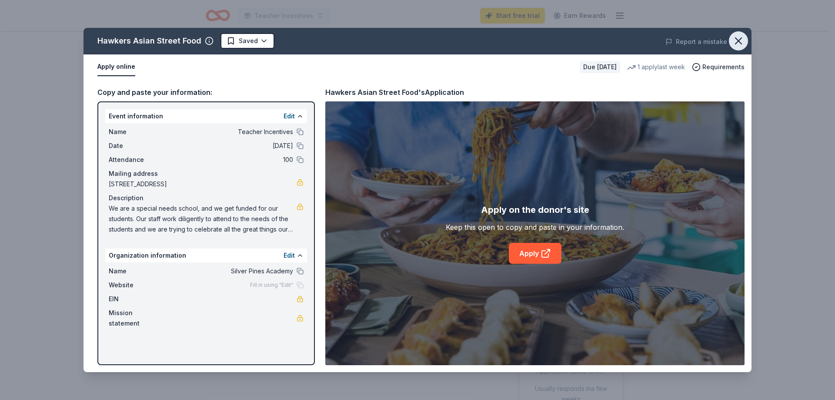
click at [744, 44] on icon "button" at bounding box center [739, 41] width 12 height 12
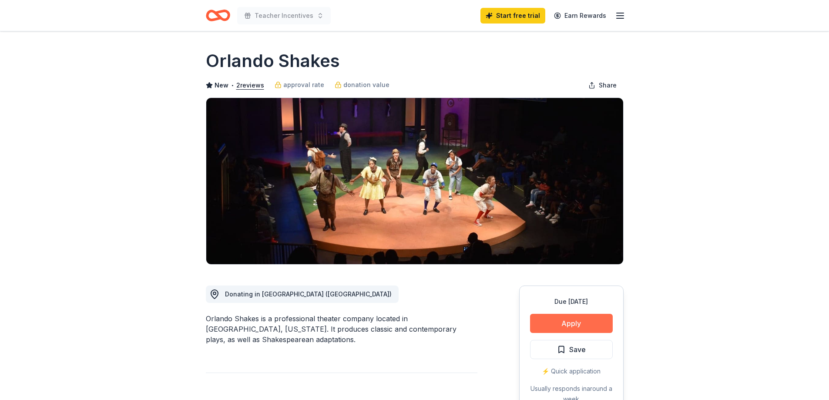
click at [563, 322] on button "Apply" at bounding box center [571, 323] width 83 height 19
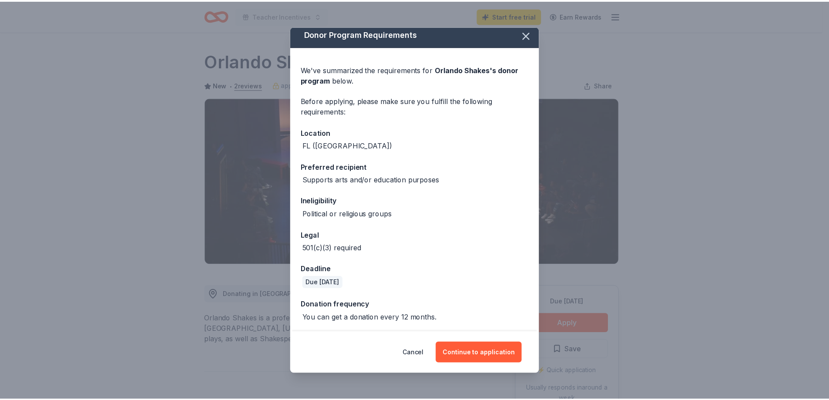
scroll to position [6, 0]
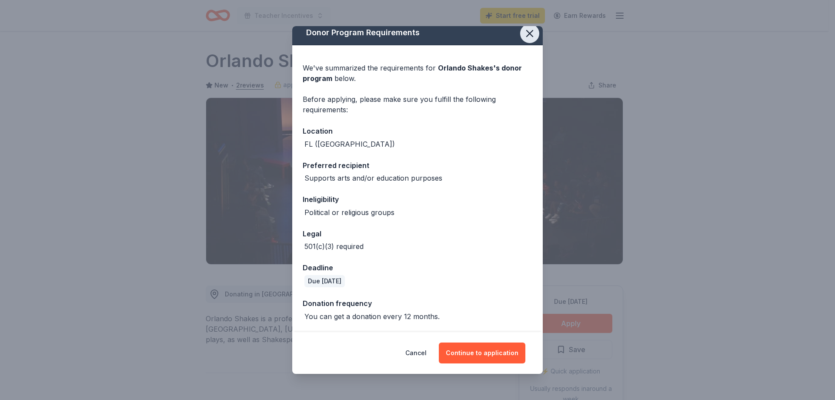
click at [524, 33] on icon "button" at bounding box center [530, 33] width 12 height 12
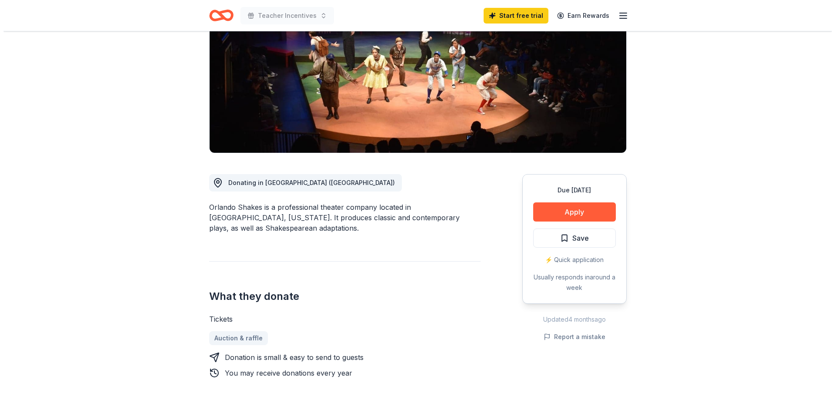
scroll to position [131, 0]
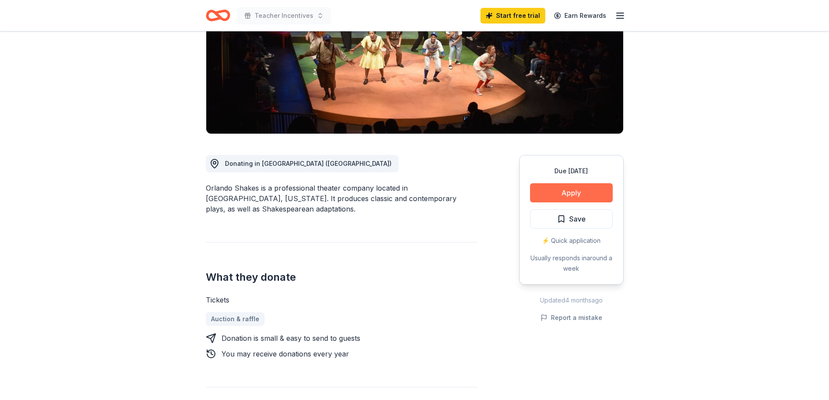
click at [547, 198] on button "Apply" at bounding box center [571, 192] width 83 height 19
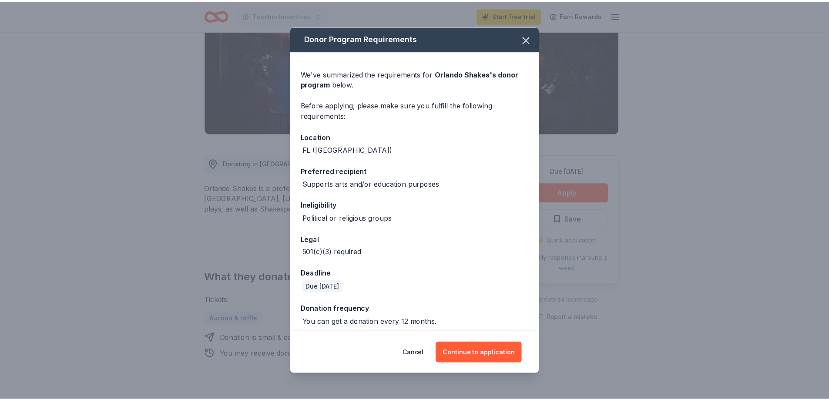
scroll to position [6, 0]
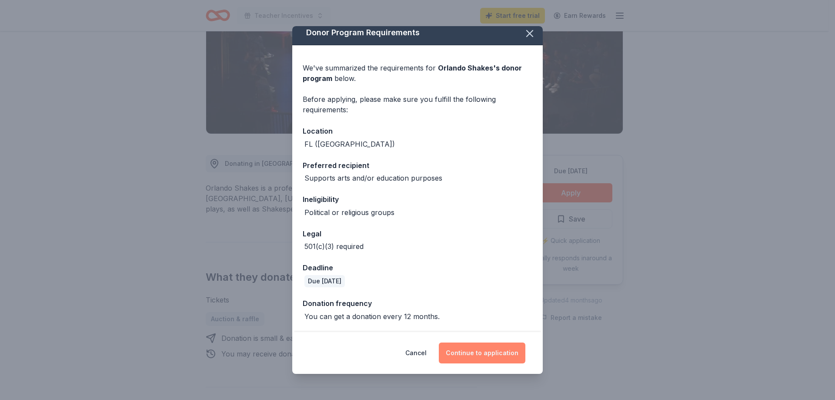
click at [476, 352] on button "Continue to application" at bounding box center [482, 352] width 87 height 21
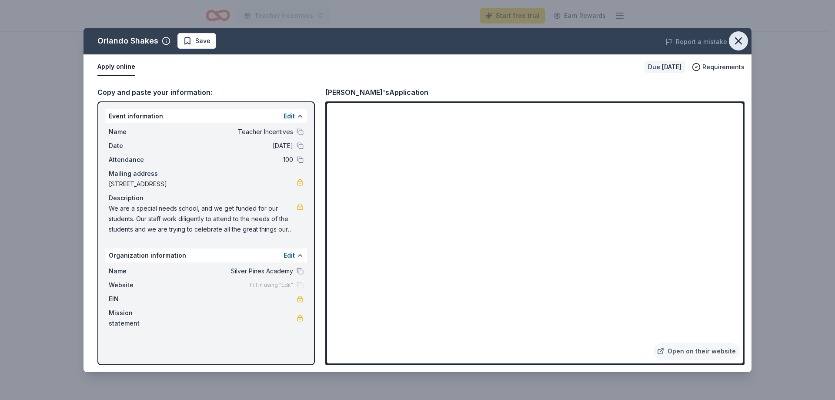
click at [741, 43] on icon "button" at bounding box center [739, 41] width 6 height 6
